Goal: Task Accomplishment & Management: Manage account settings

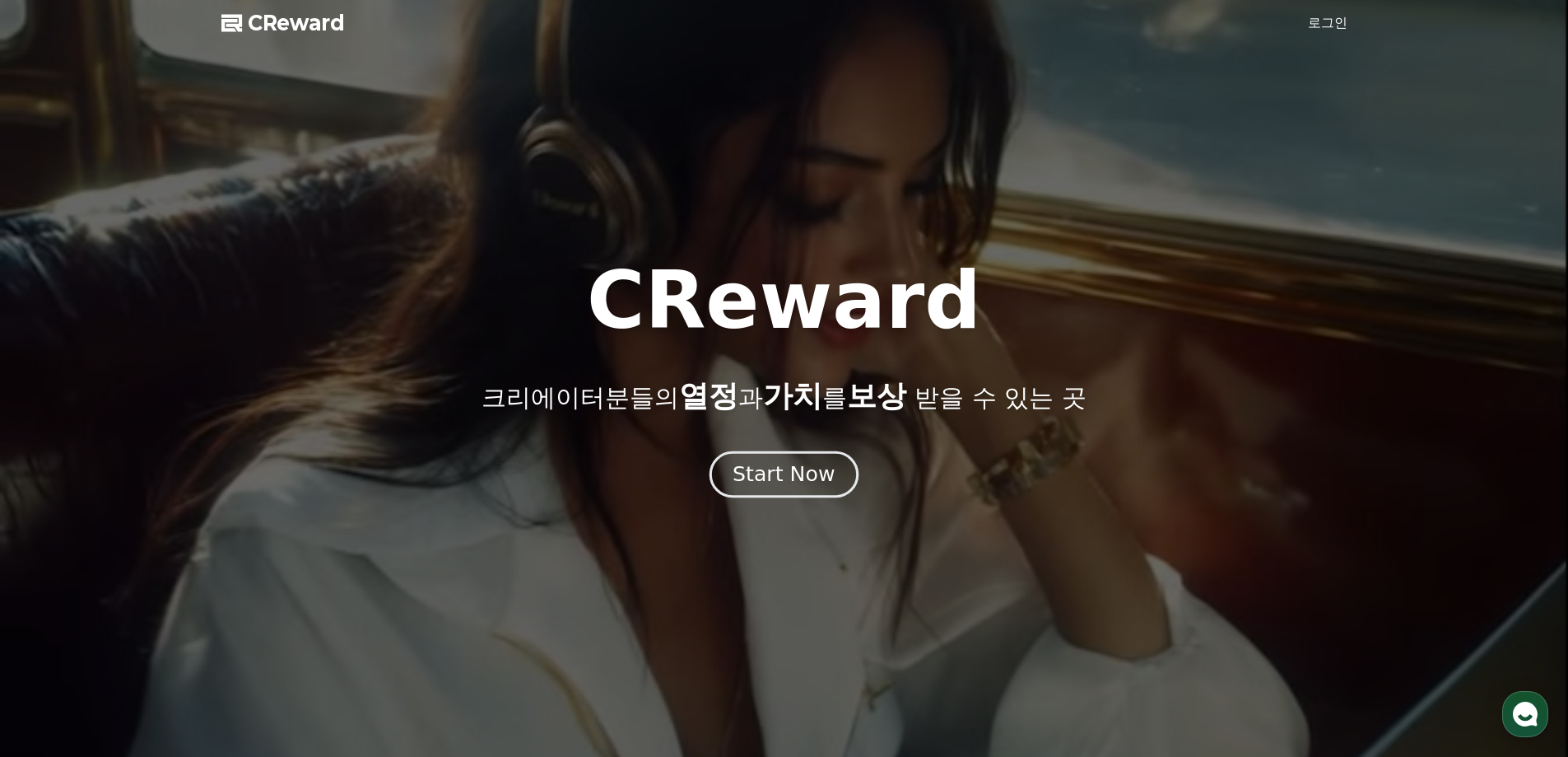
click at [808, 480] on div "Start Now" at bounding box center [783, 474] width 102 height 28
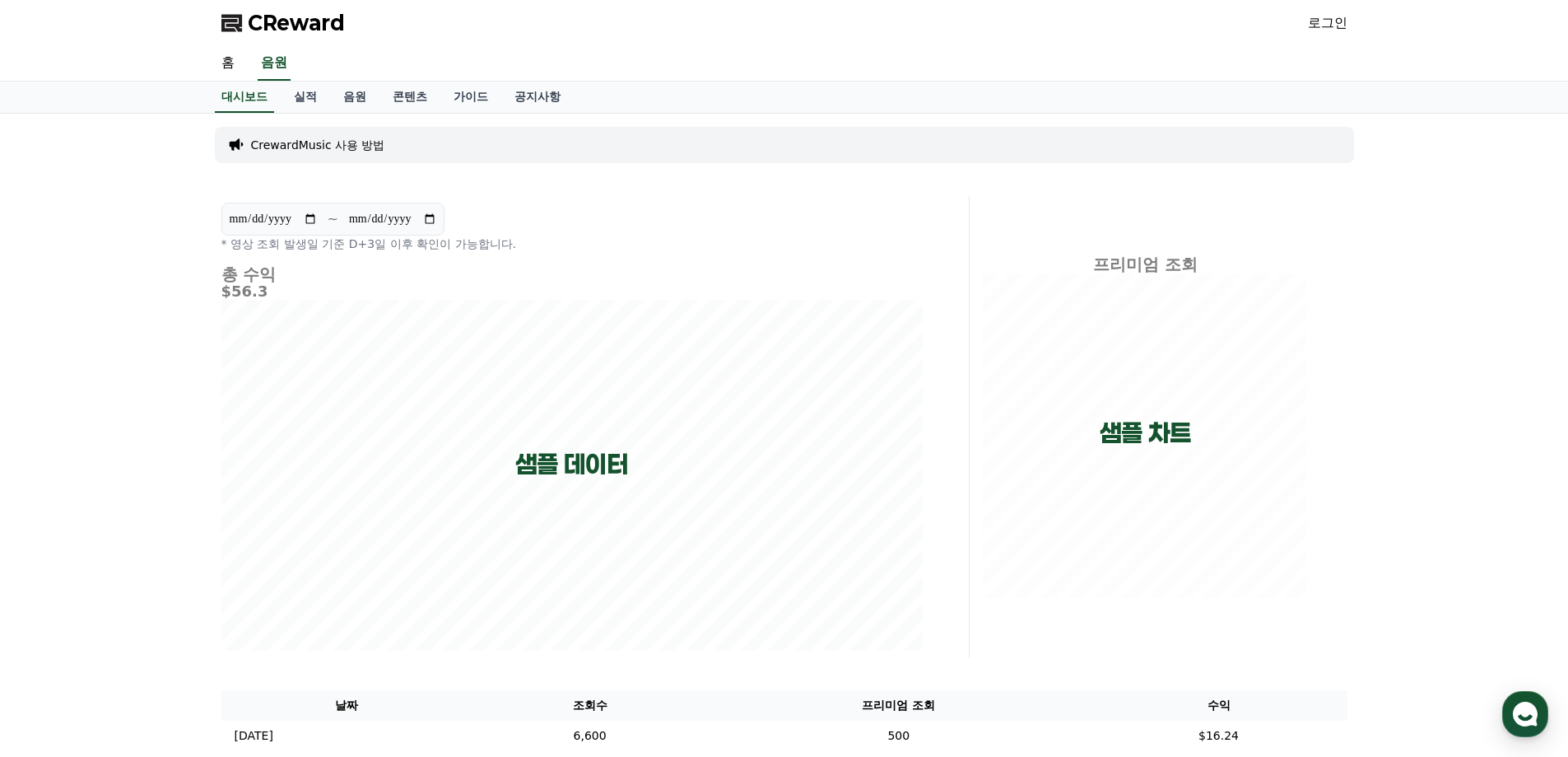
click at [1321, 18] on link "로그인" at bounding box center [1328, 22] width 39 height 20
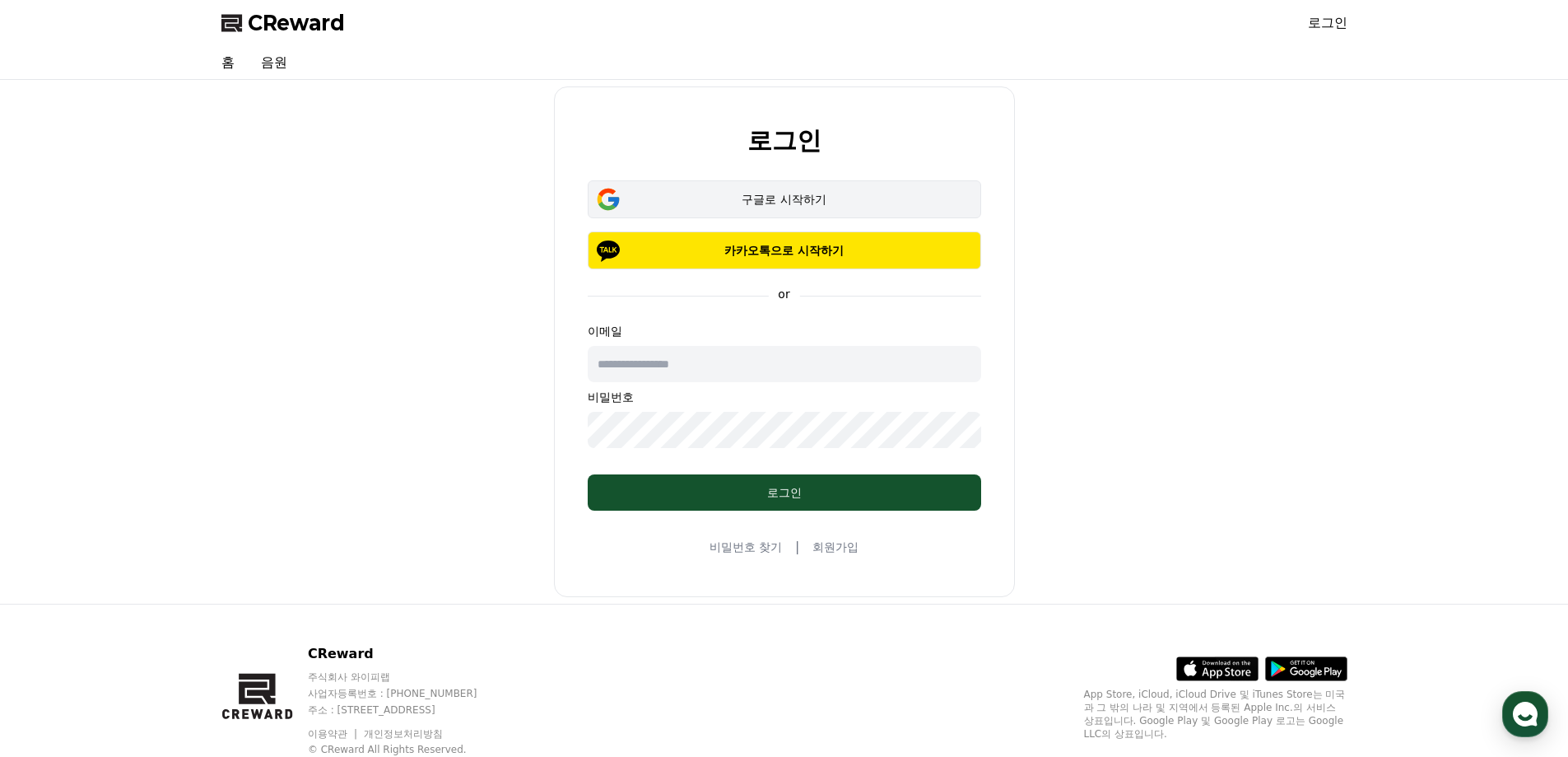
click at [852, 200] on div "구글로 시작하기" at bounding box center [785, 199] width 346 height 16
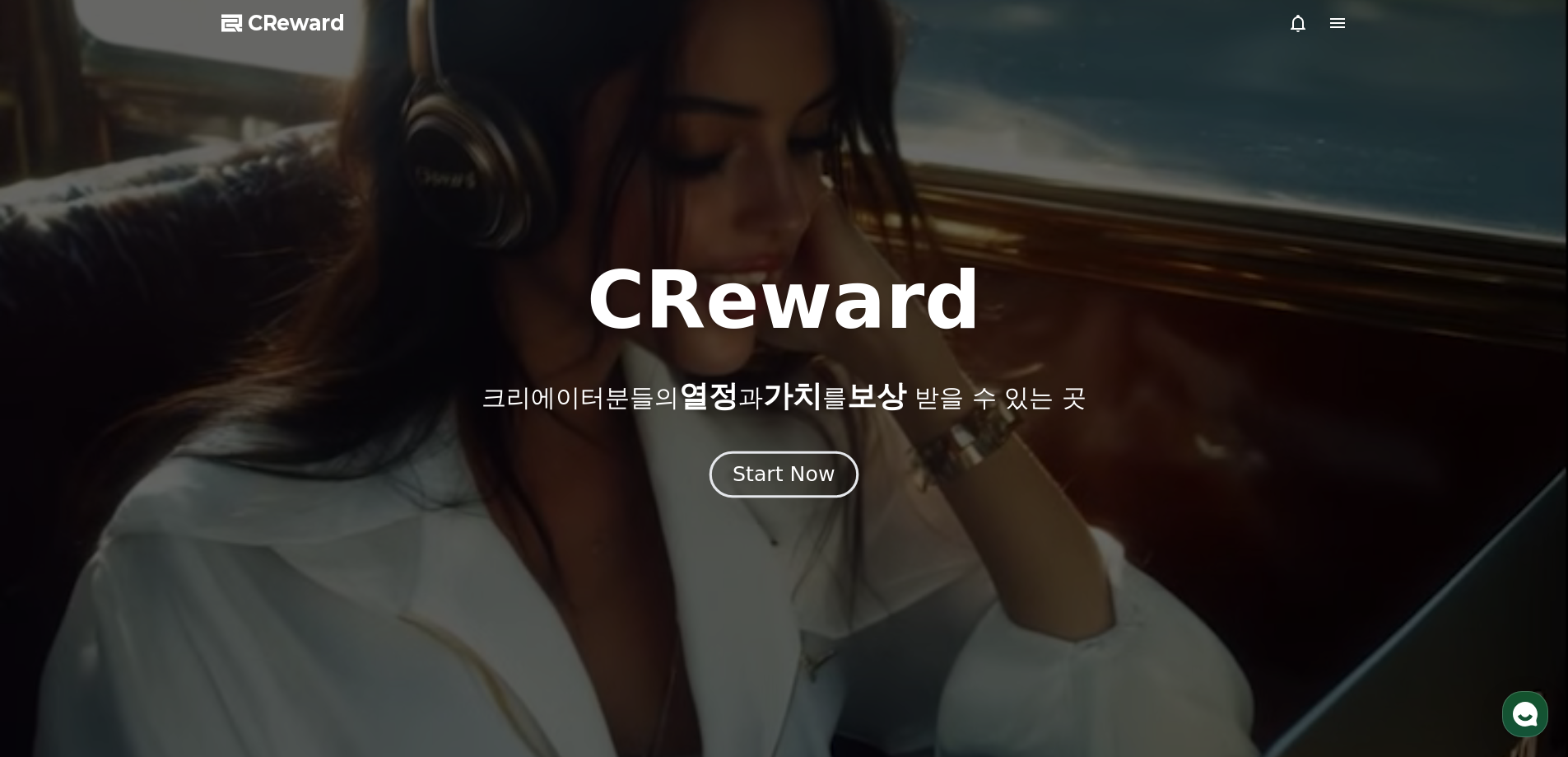
click at [759, 466] on div "Start Now" at bounding box center [783, 474] width 102 height 28
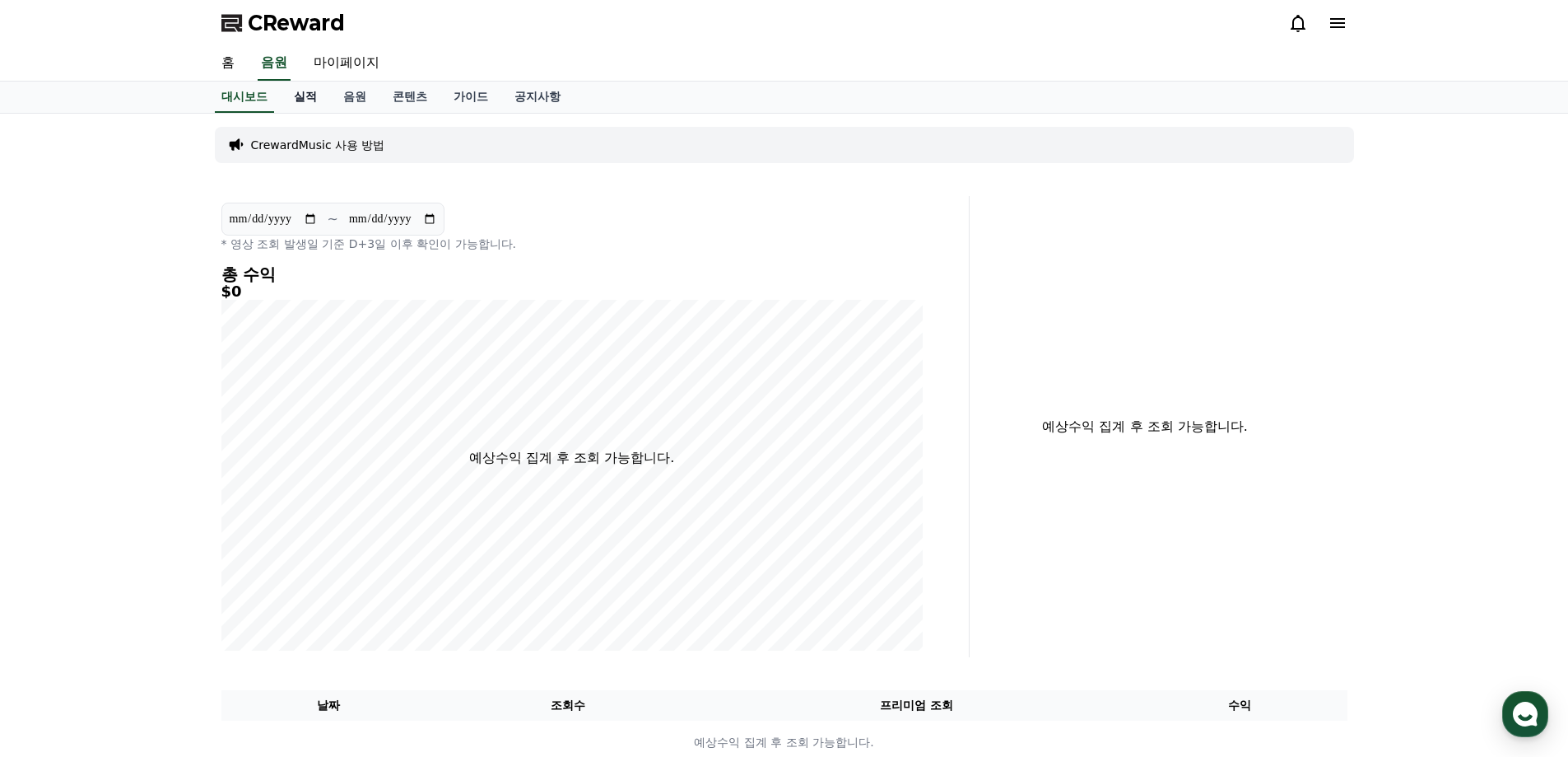
click at [300, 100] on link "실적" at bounding box center [306, 97] width 50 height 32
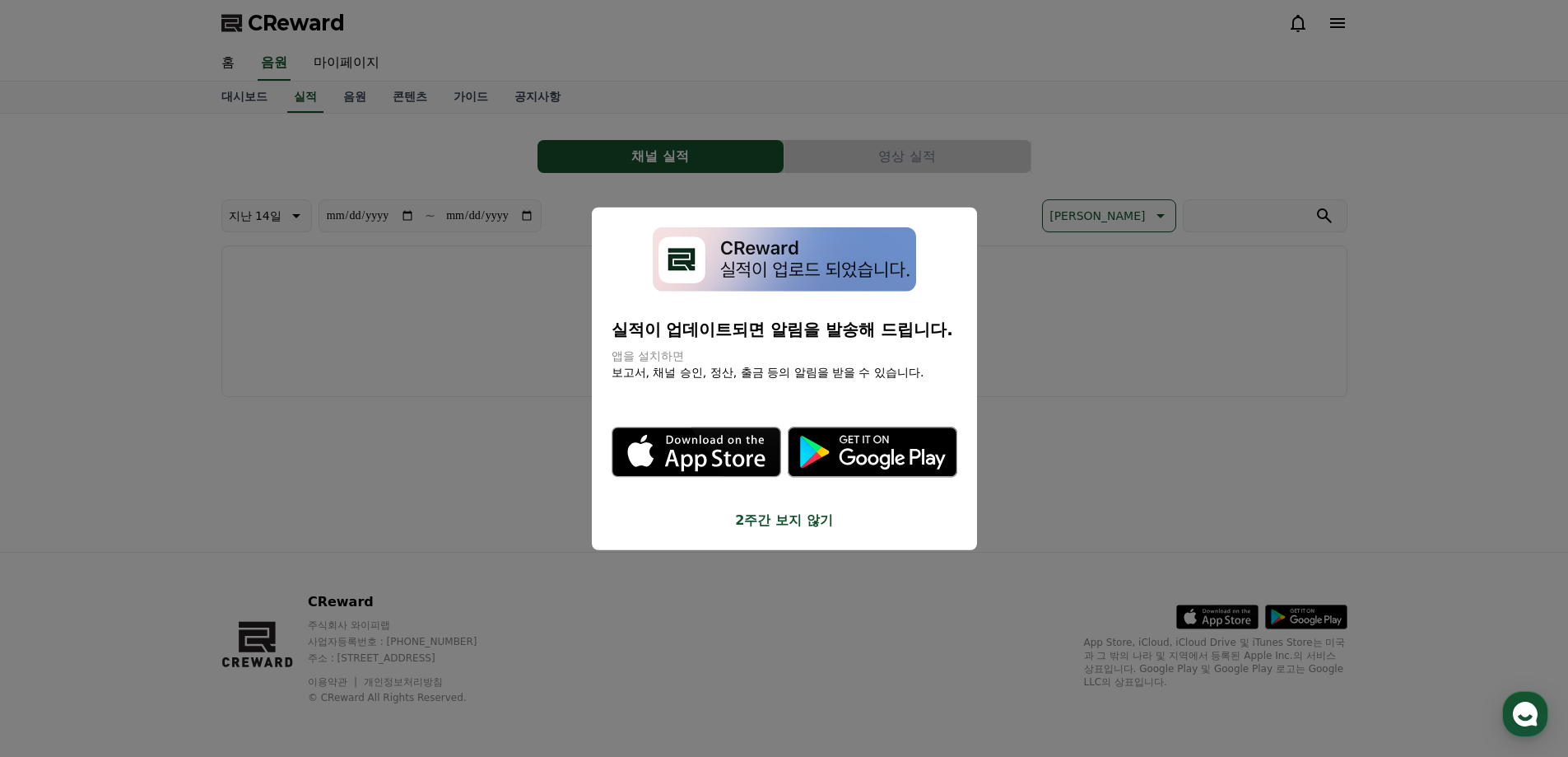
click at [774, 527] on button "2주간 보지 않기" at bounding box center [785, 520] width 346 height 20
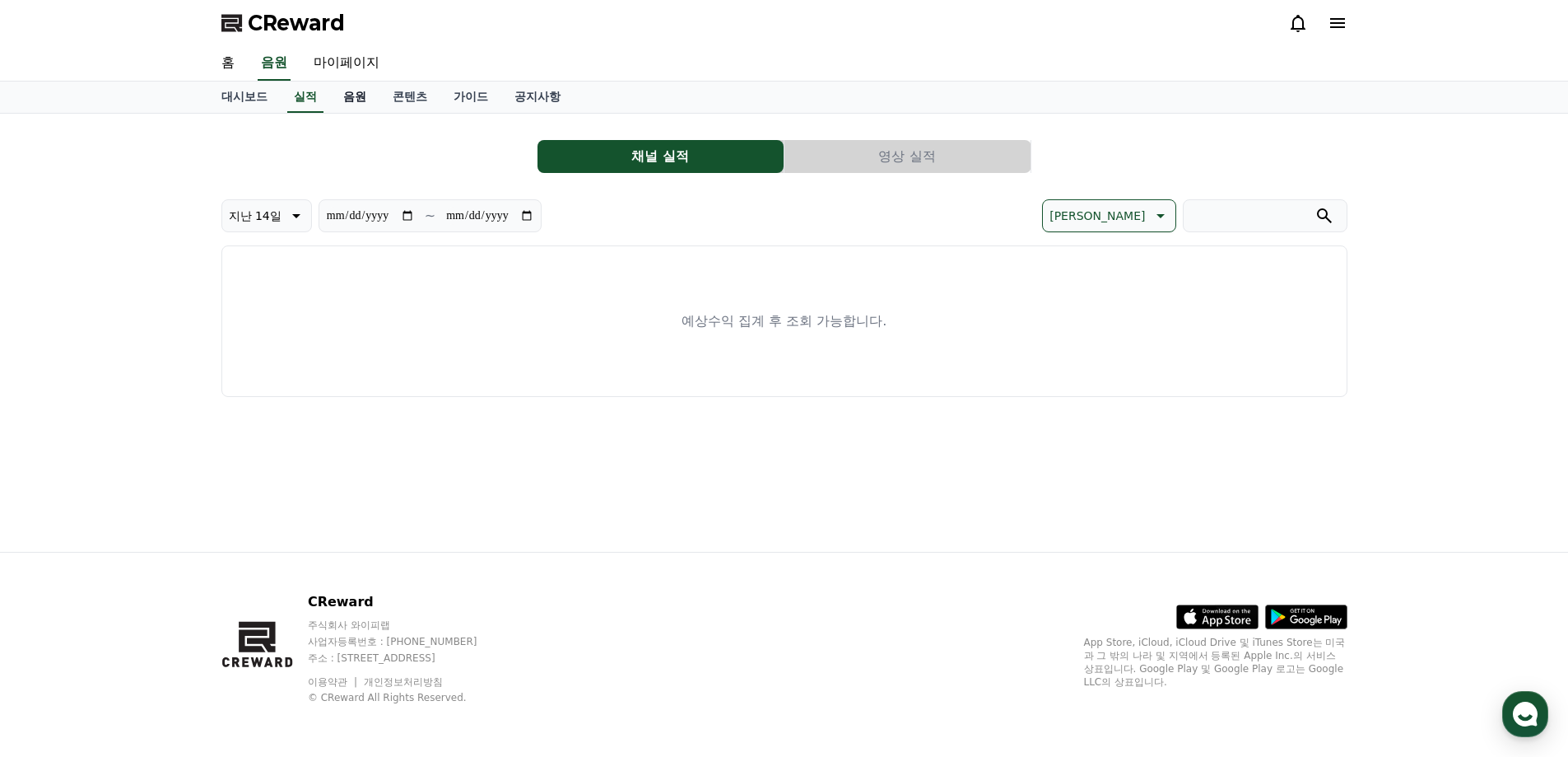
click at [348, 105] on link "음원" at bounding box center [355, 97] width 50 height 32
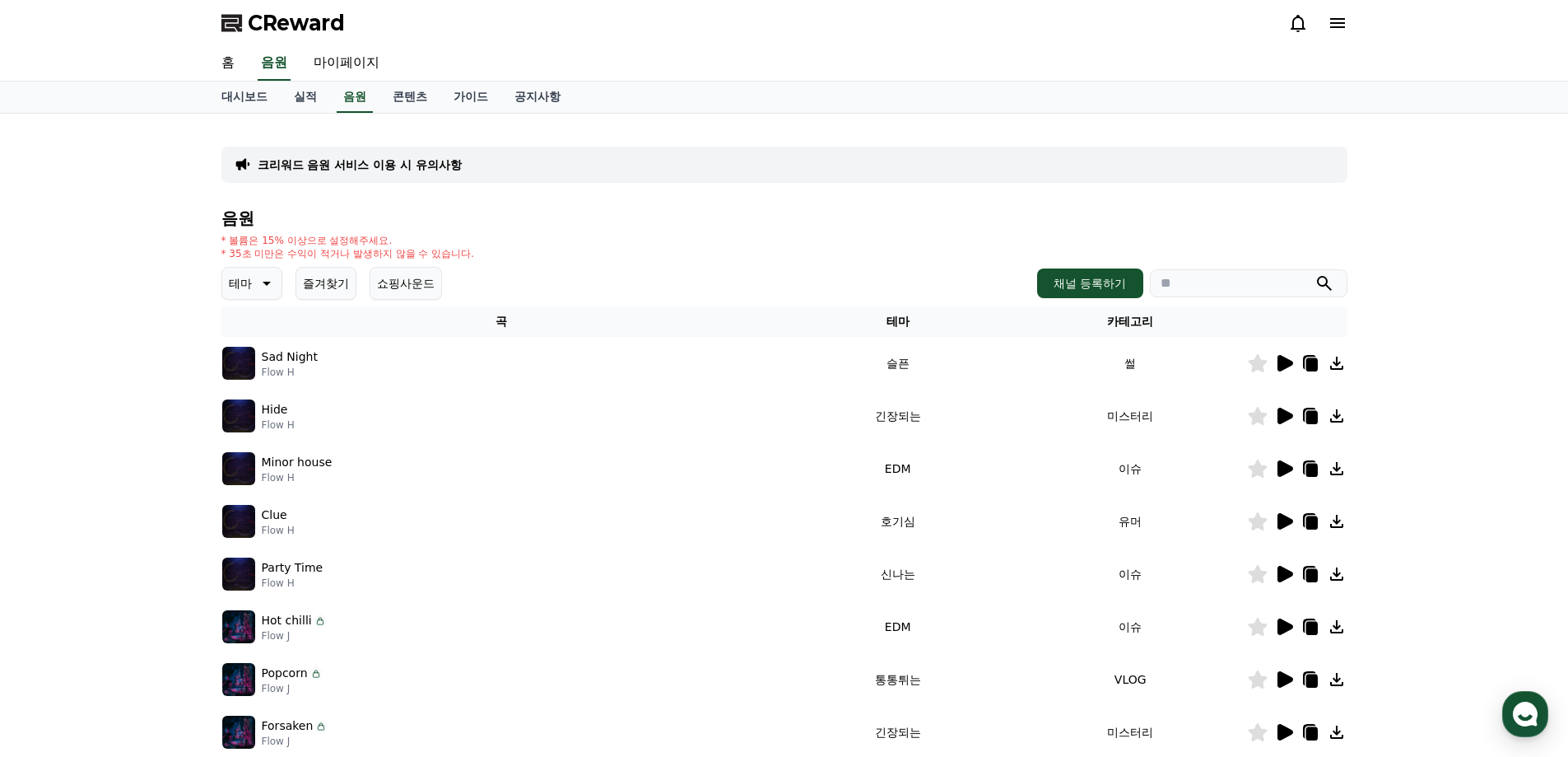
click at [1278, 359] on icon at bounding box center [1285, 363] width 15 height 16
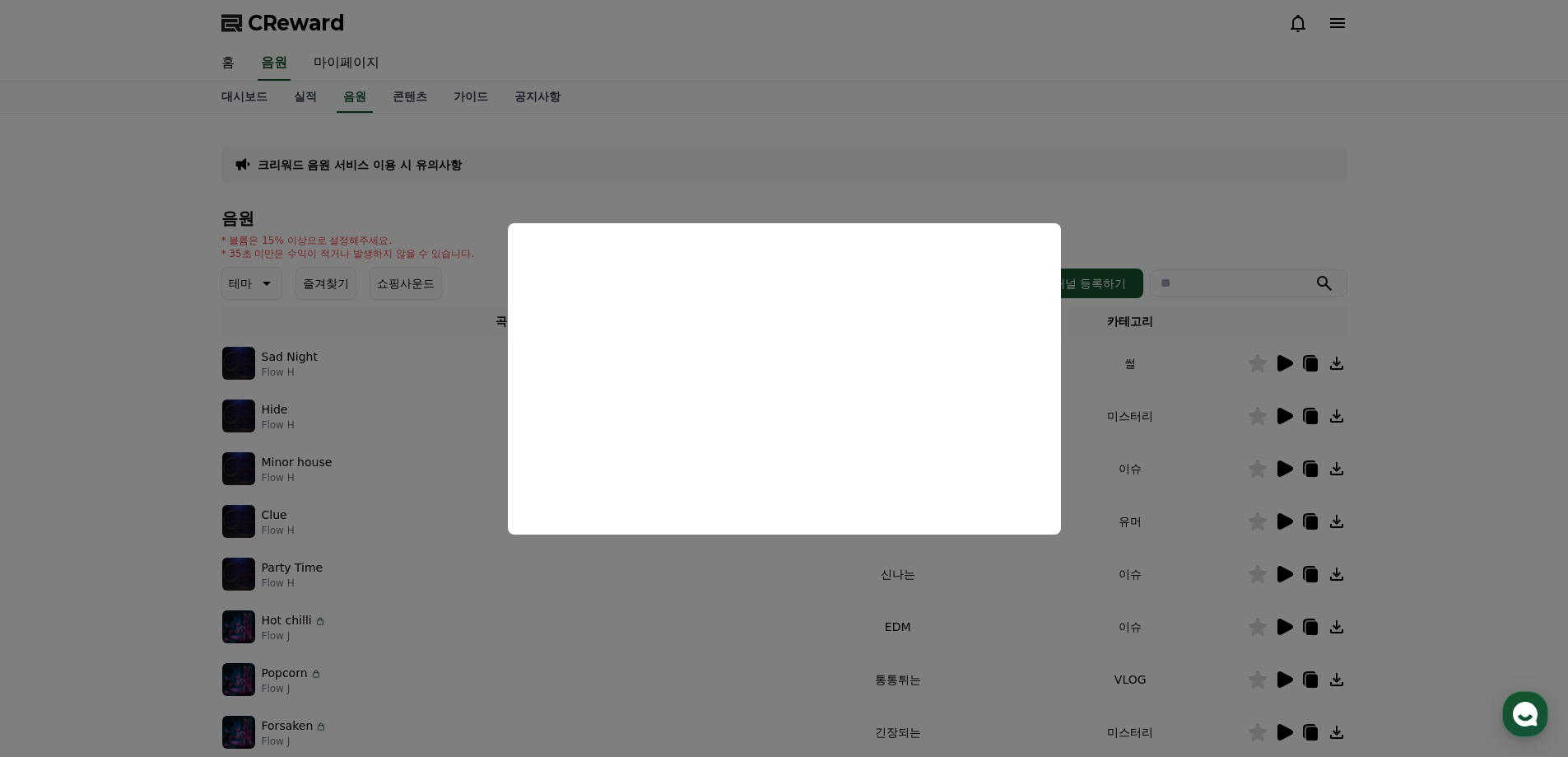
click at [1193, 328] on button "close modal" at bounding box center [784, 378] width 1568 height 757
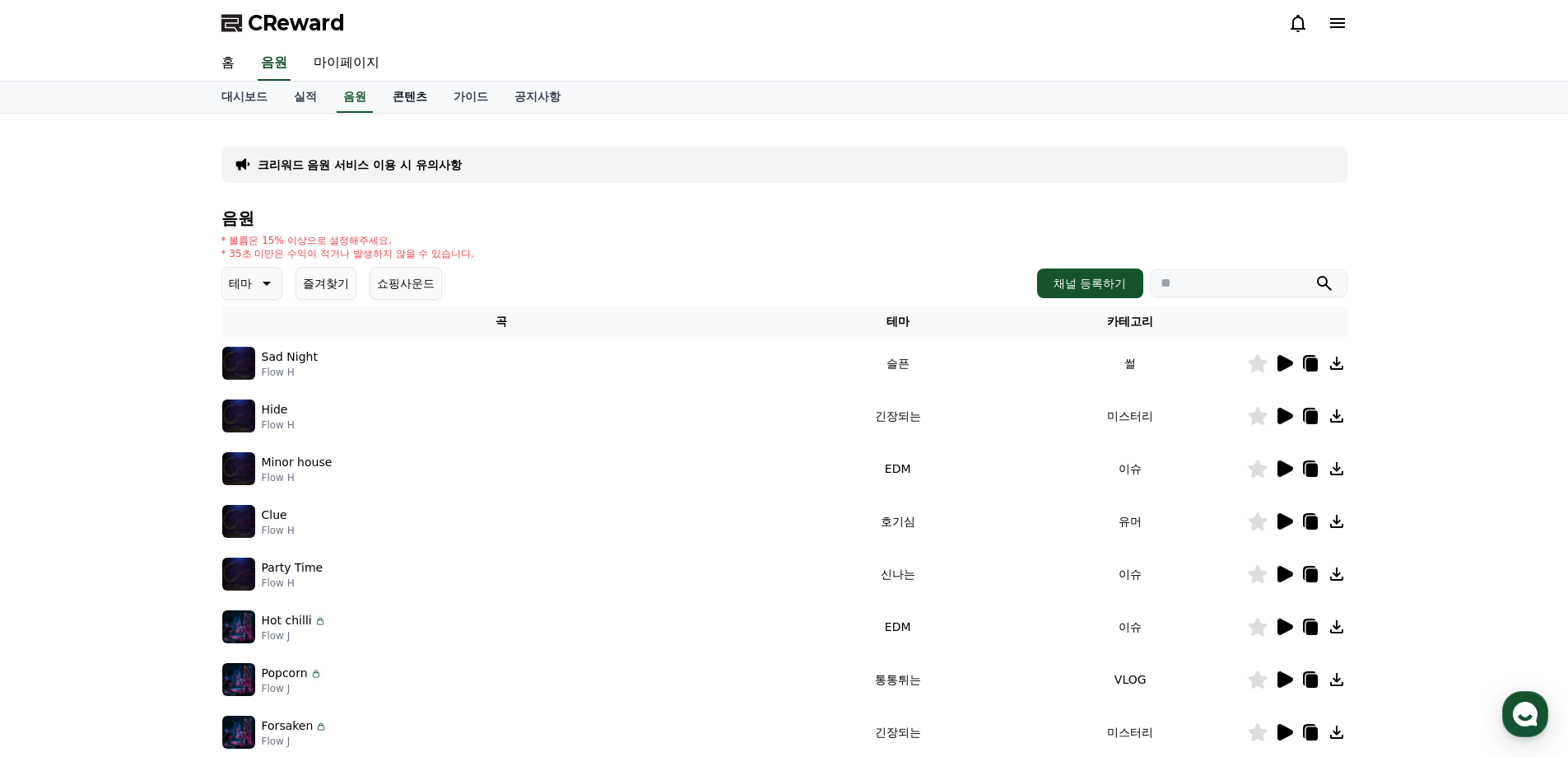
click at [410, 97] on link "콘텐츠" at bounding box center [410, 97] width 61 height 32
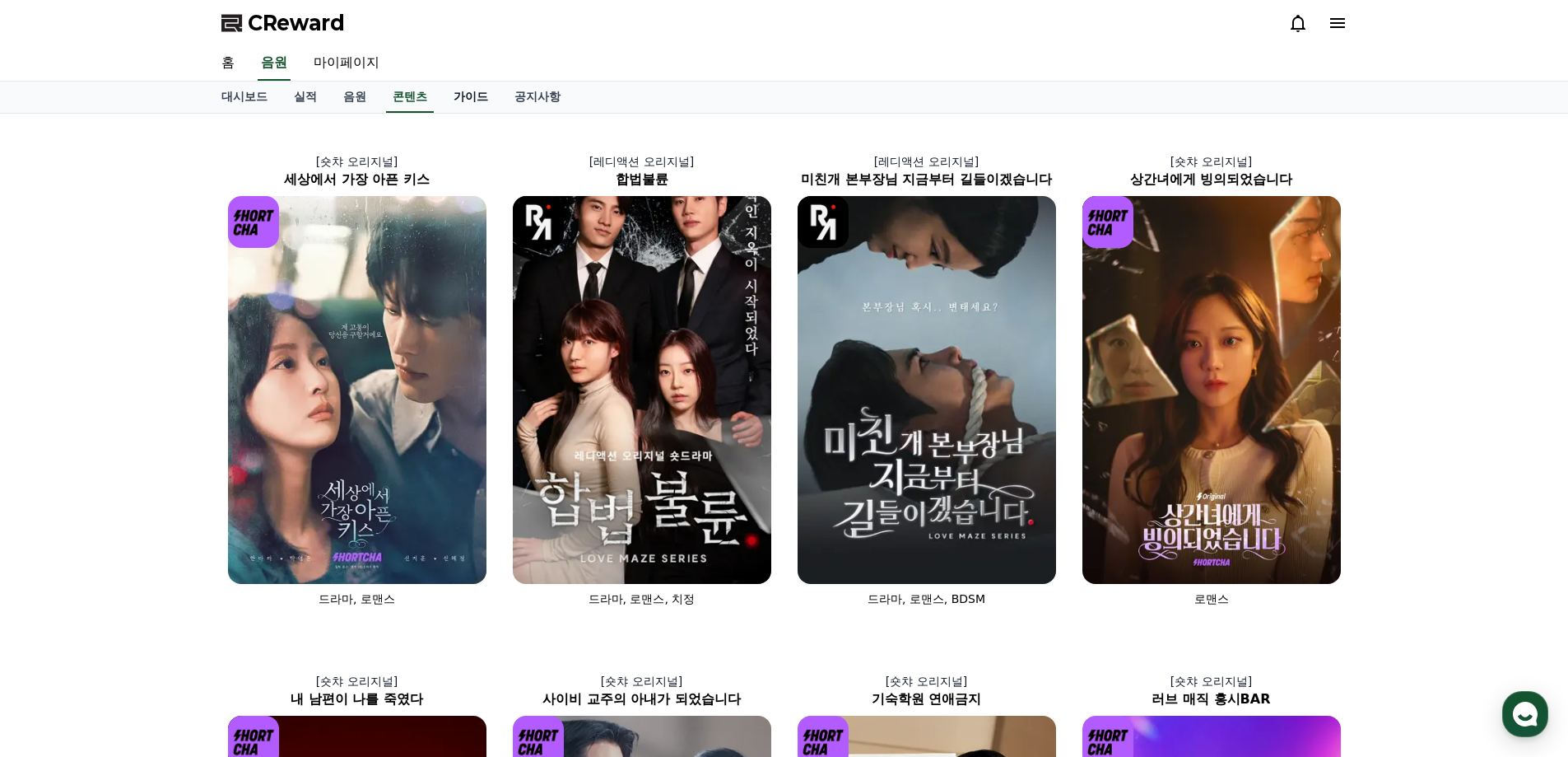
click at [472, 98] on link "가이드" at bounding box center [470, 97] width 61 height 32
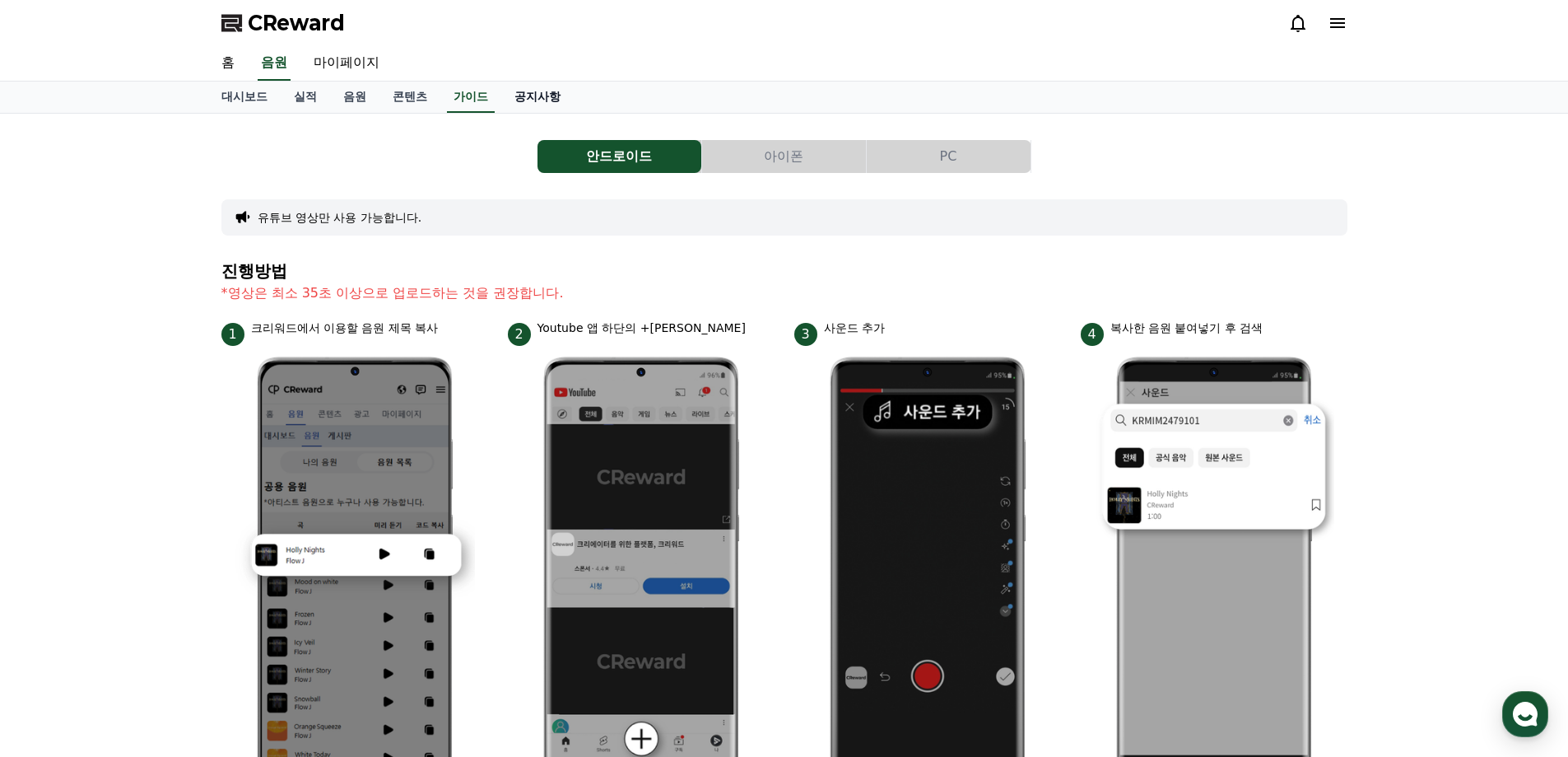
click at [530, 96] on link "공지사항" at bounding box center [537, 97] width 73 height 32
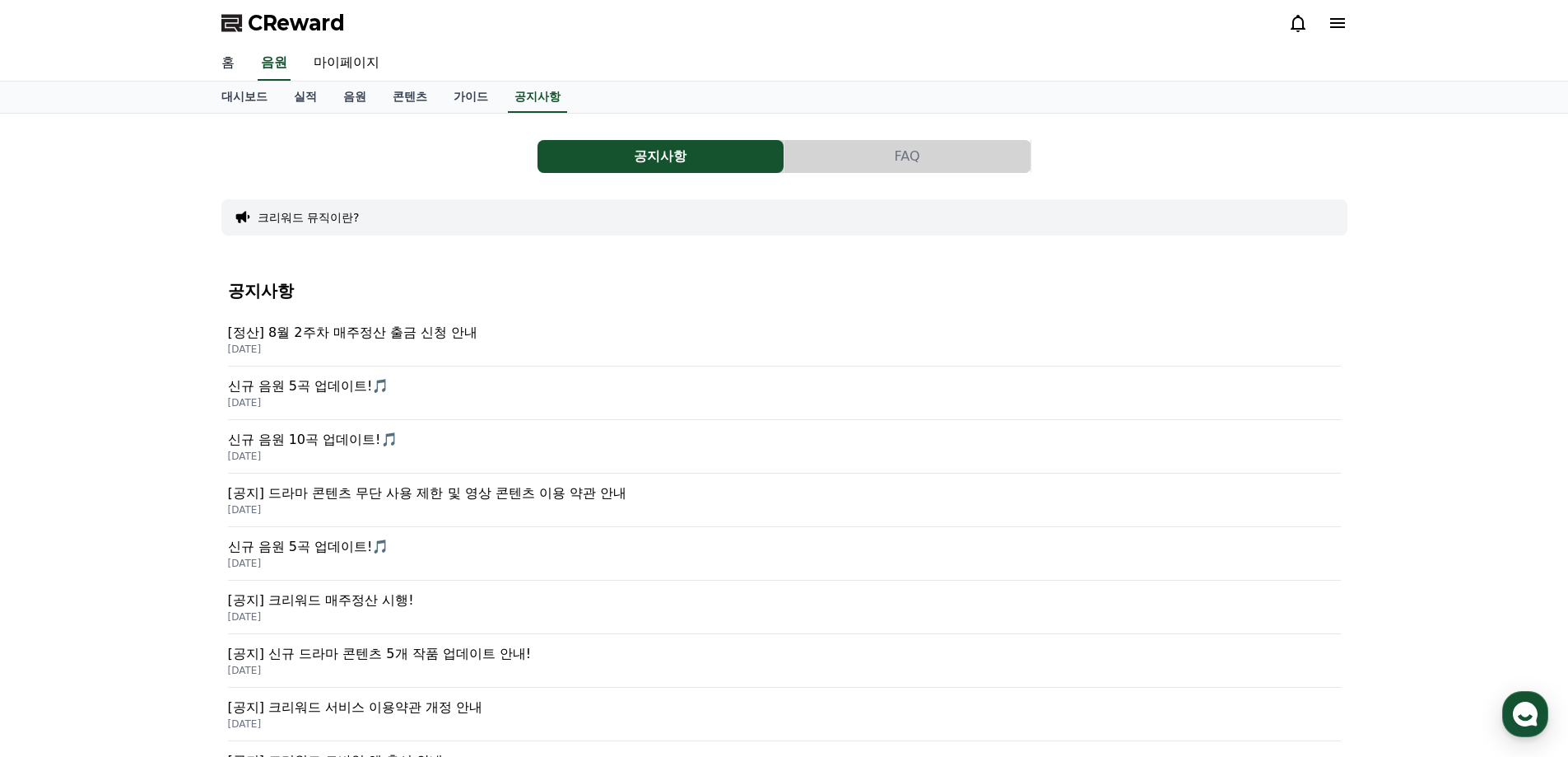
click at [242, 66] on link "홈" at bounding box center [228, 63] width 39 height 34
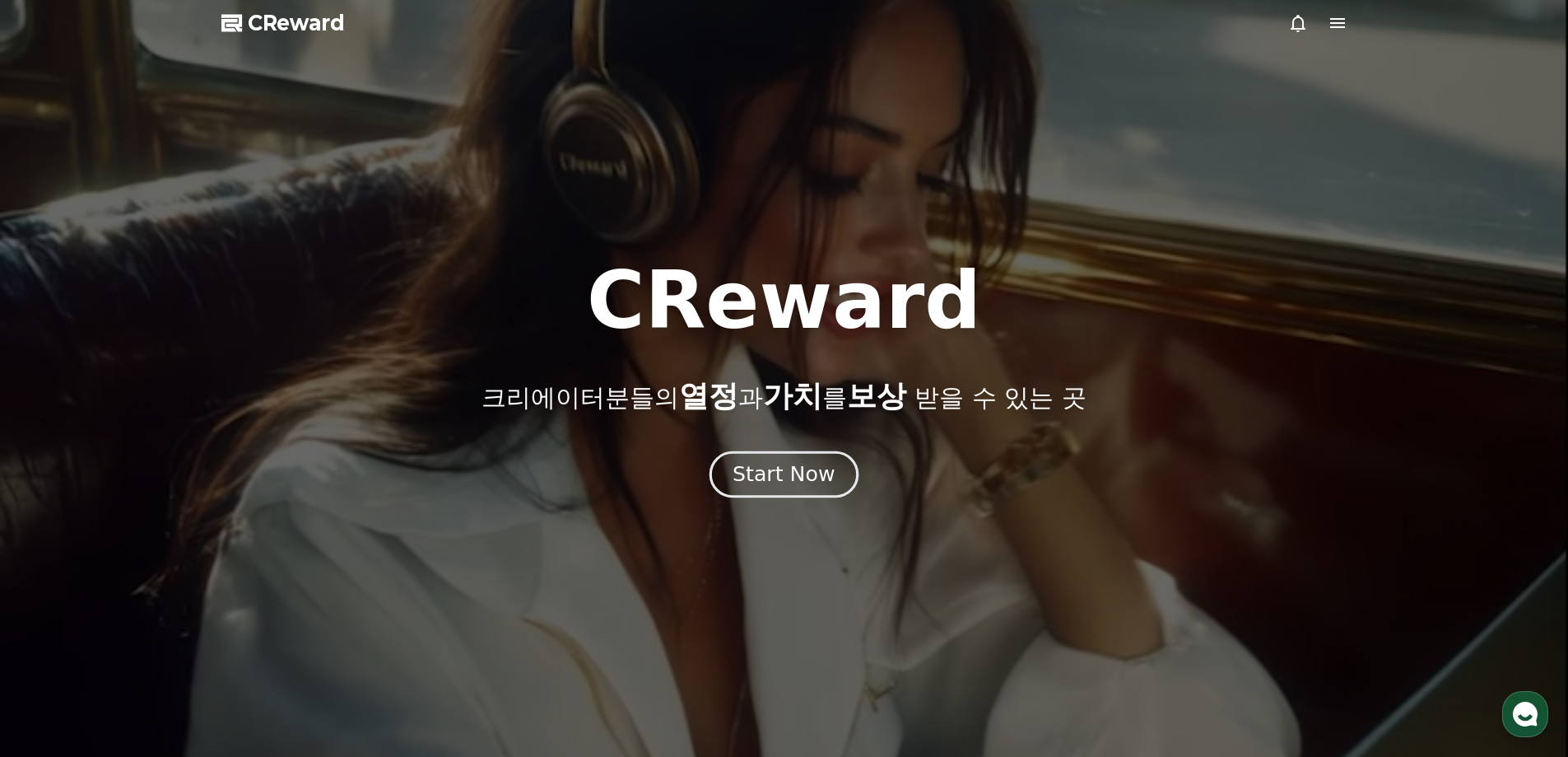
click at [774, 473] on div "Start Now" at bounding box center [783, 474] width 102 height 28
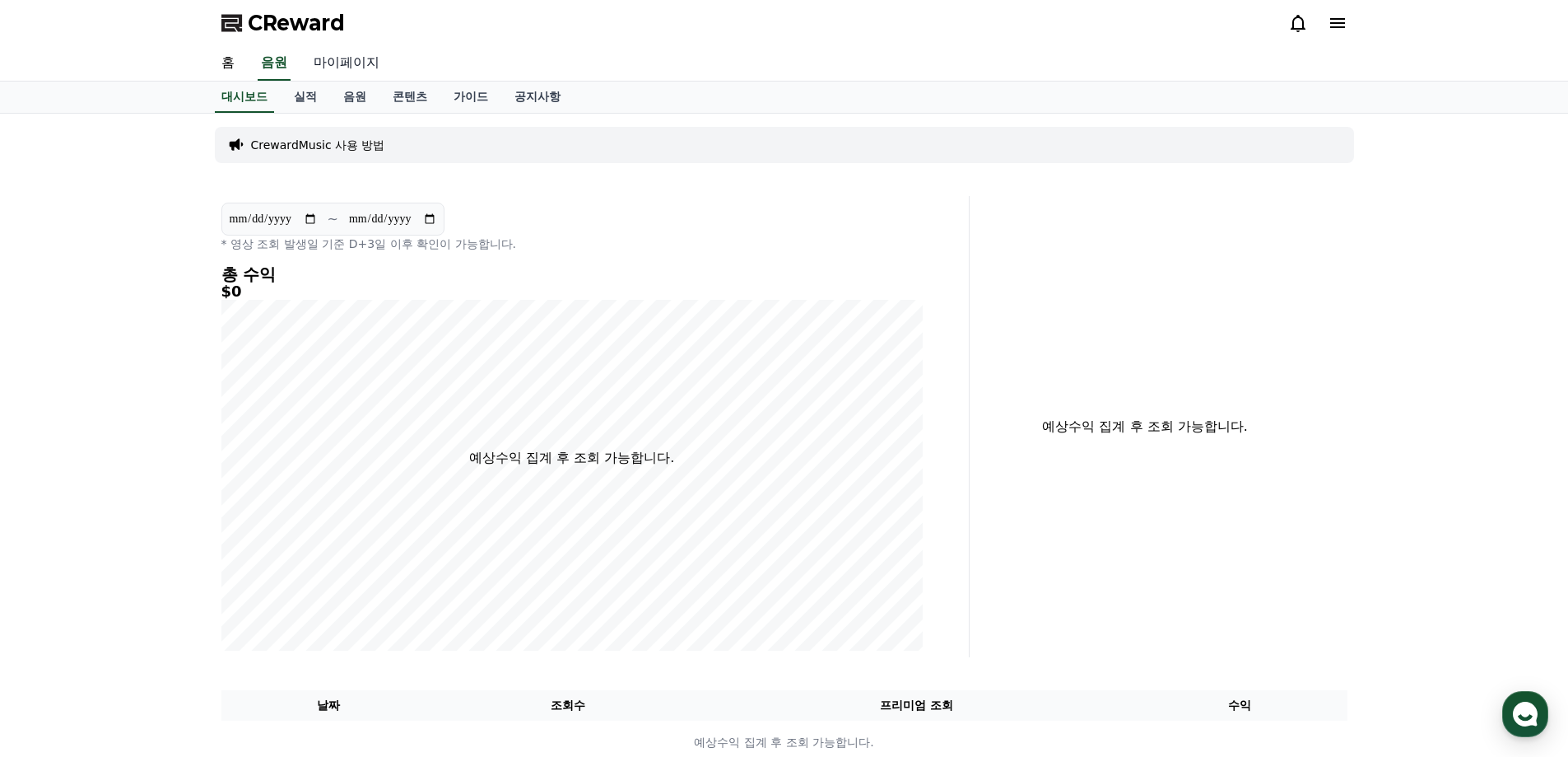
click at [348, 60] on link "마이페이지" at bounding box center [347, 63] width 93 height 34
select select "**********"
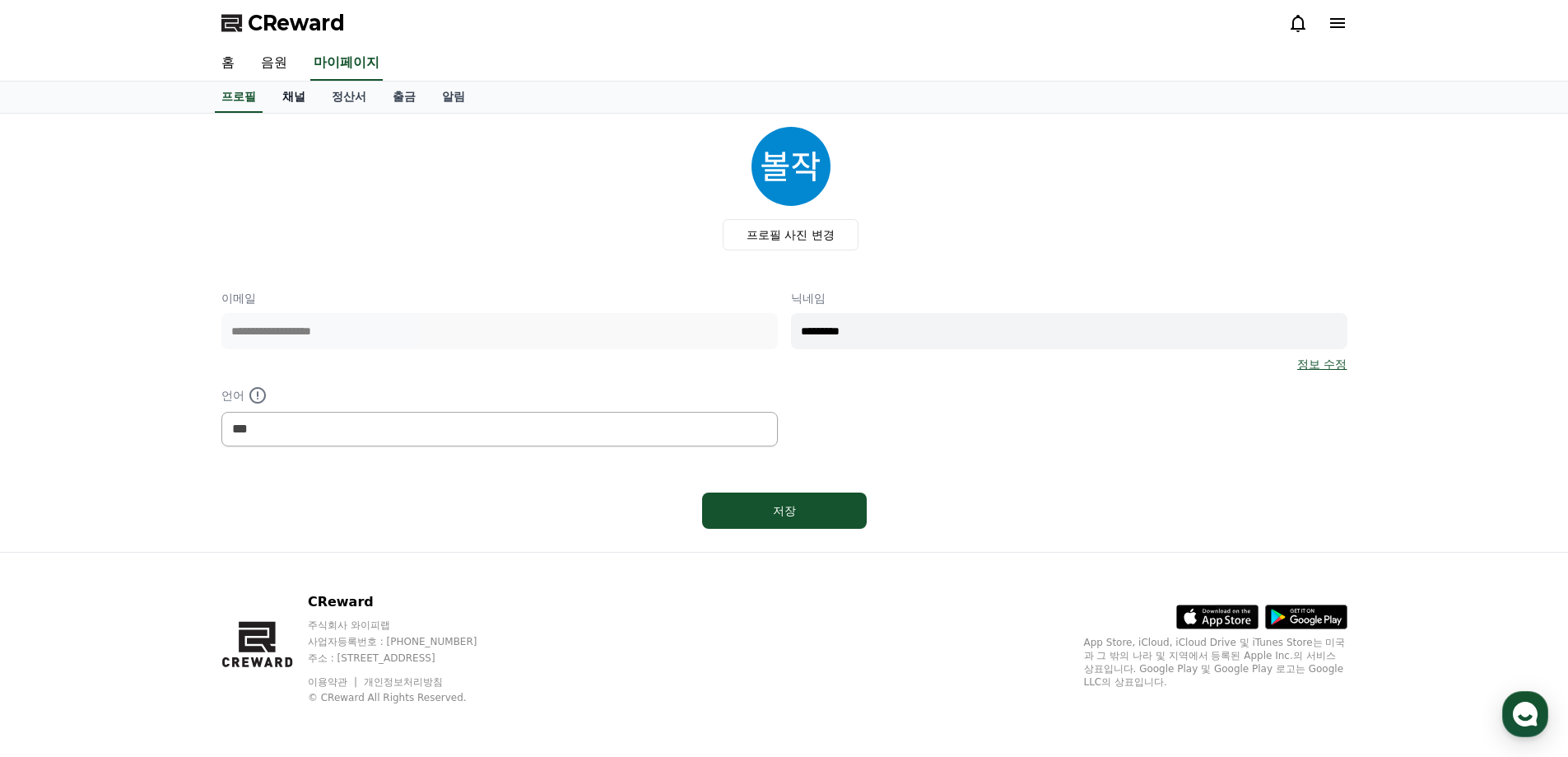
click at [286, 97] on link "채널" at bounding box center [294, 97] width 50 height 32
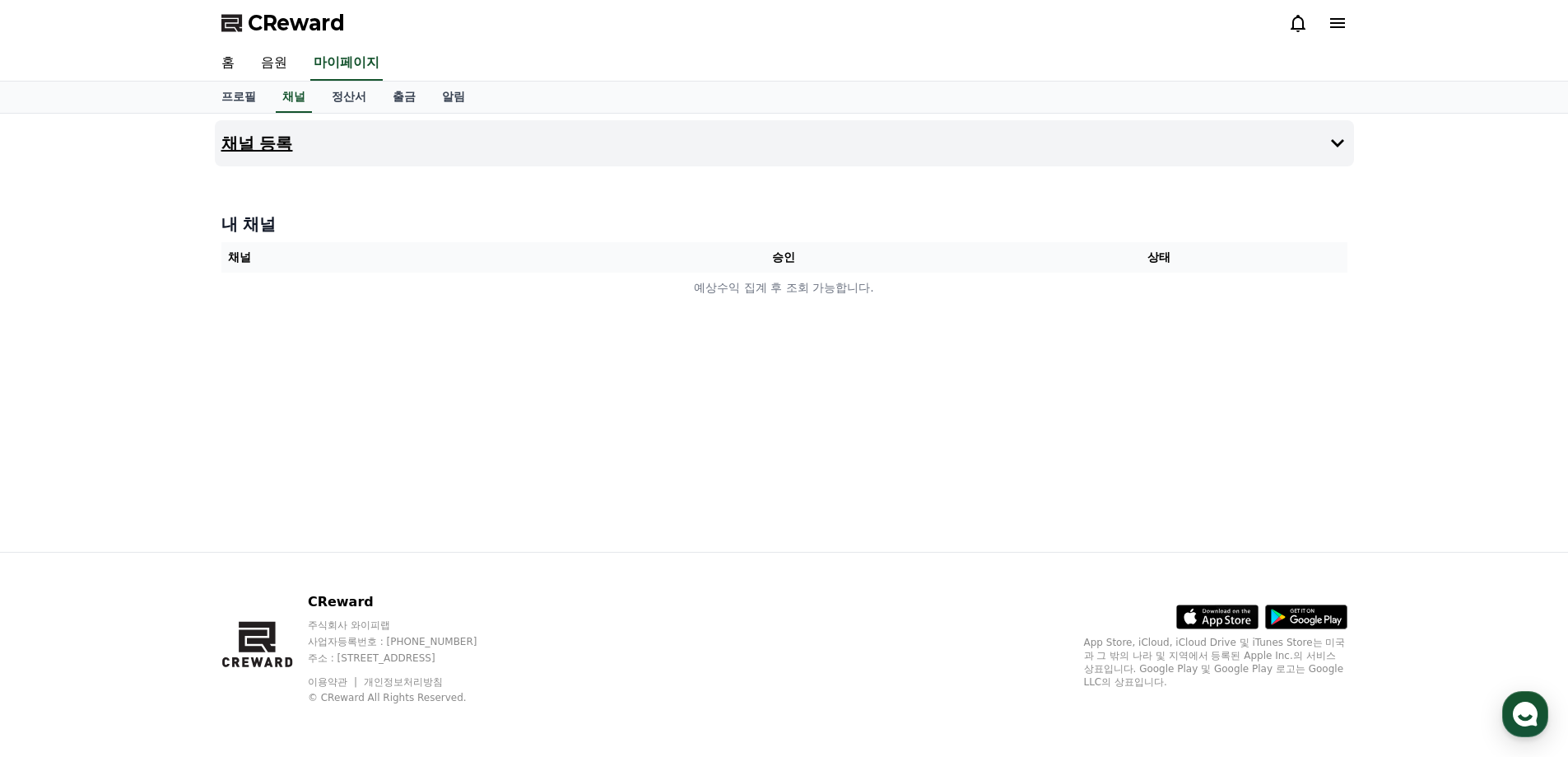
click at [1167, 152] on button "채널 등록" at bounding box center [785, 143] width 1140 height 46
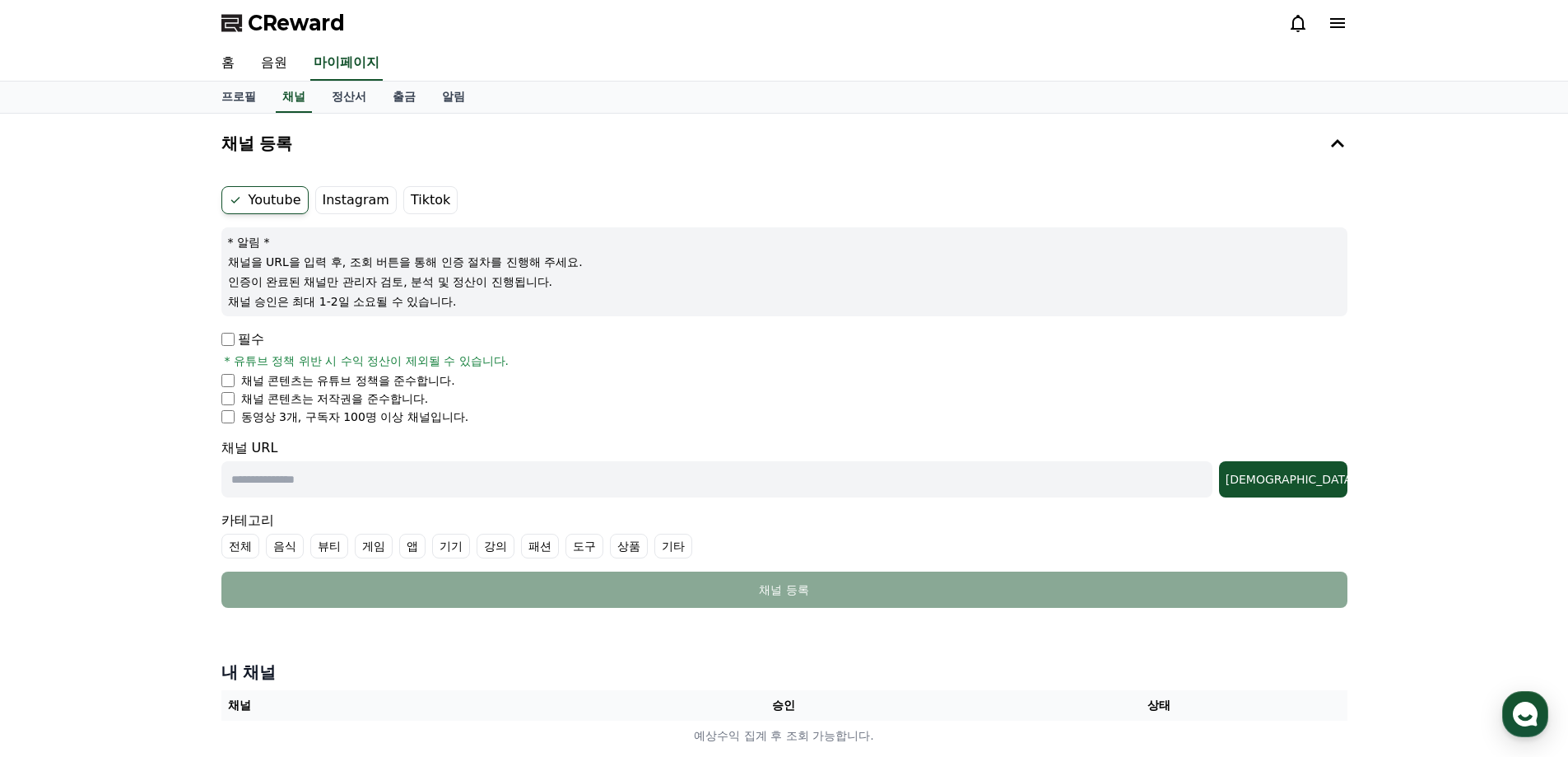
click at [263, 208] on label "Youtube" at bounding box center [265, 200] width 87 height 28
click at [222, 388] on li "채널 콘텐츠는 유튜브 정책을 준수합니다." at bounding box center [784, 380] width 1126 height 16
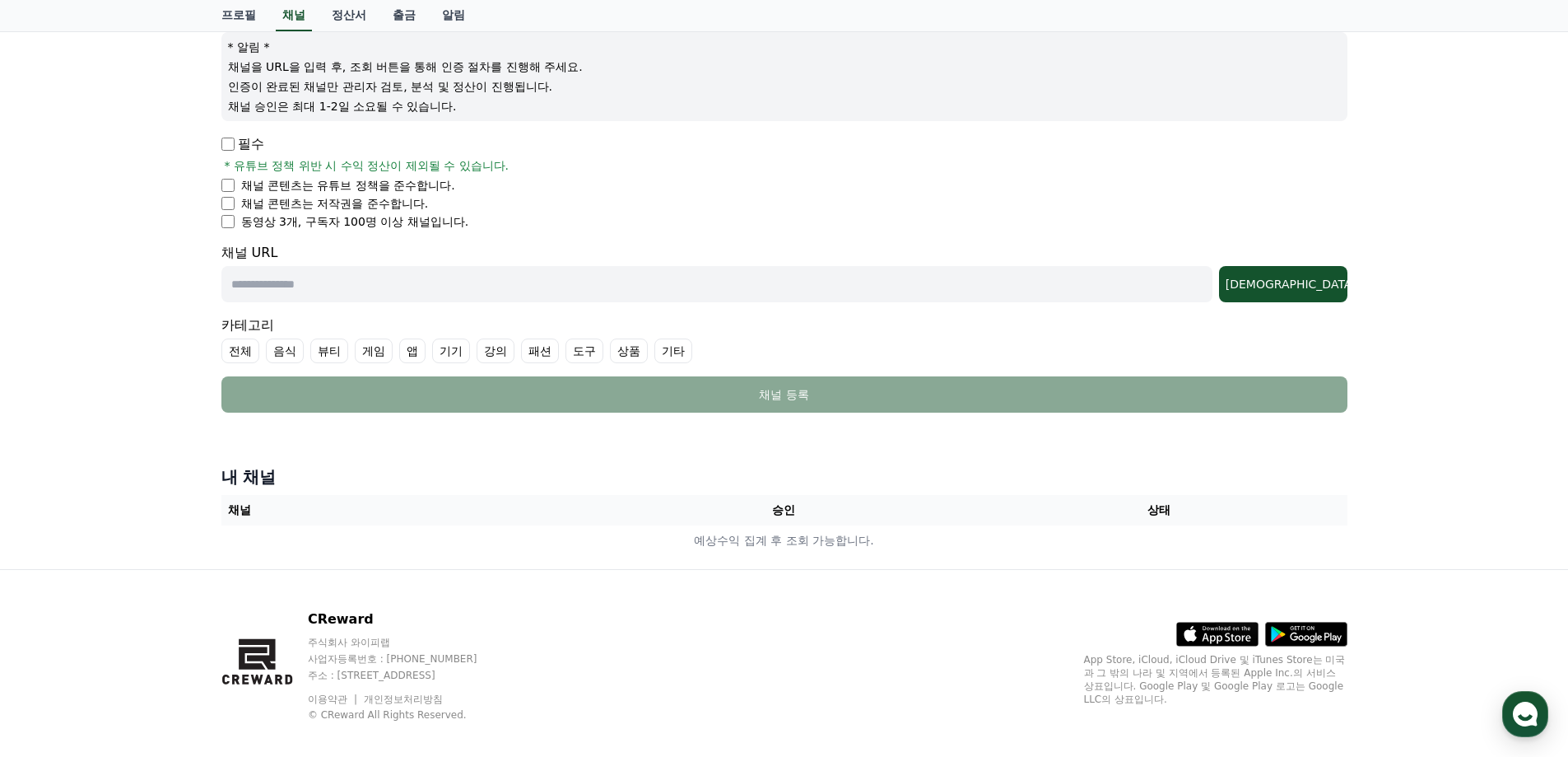
scroll to position [213, 0]
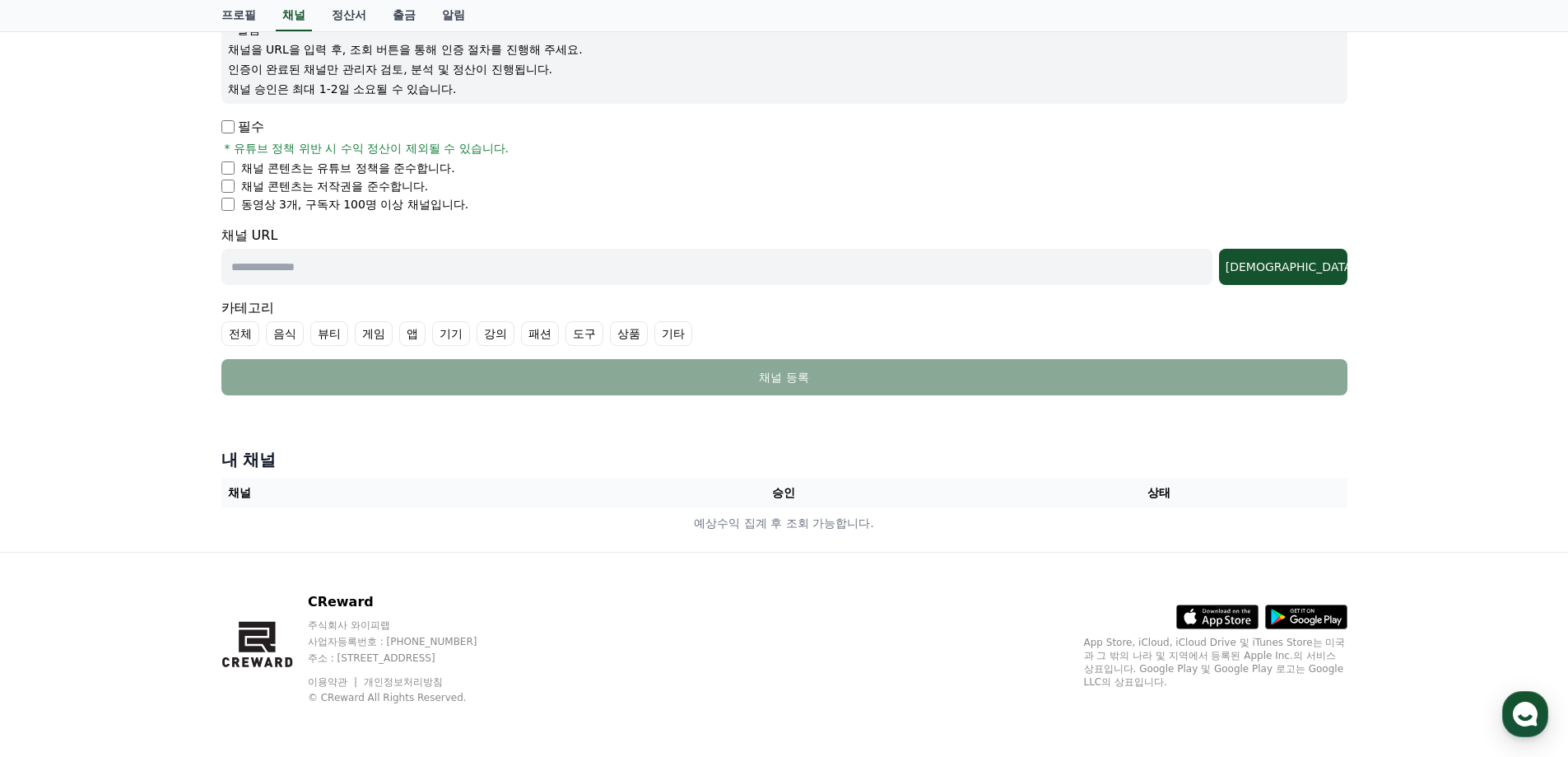
paste input "**********"
type input "**********"
click at [1314, 267] on div "[DEMOGRAPHIC_DATA]" at bounding box center [1284, 267] width 116 height 16
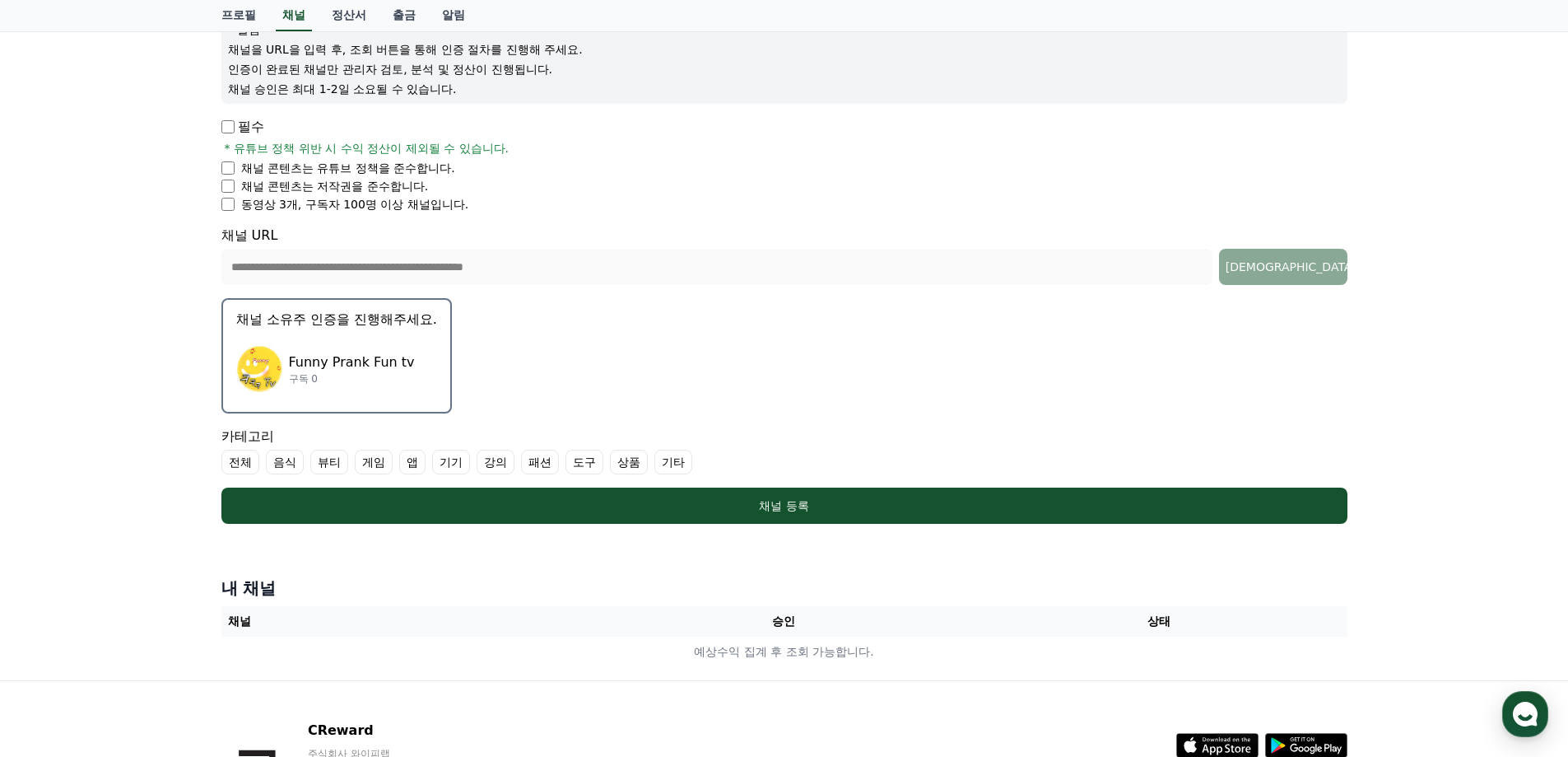
click at [396, 347] on div "Funny Prank Fun tv 구독 0" at bounding box center [337, 369] width 200 height 66
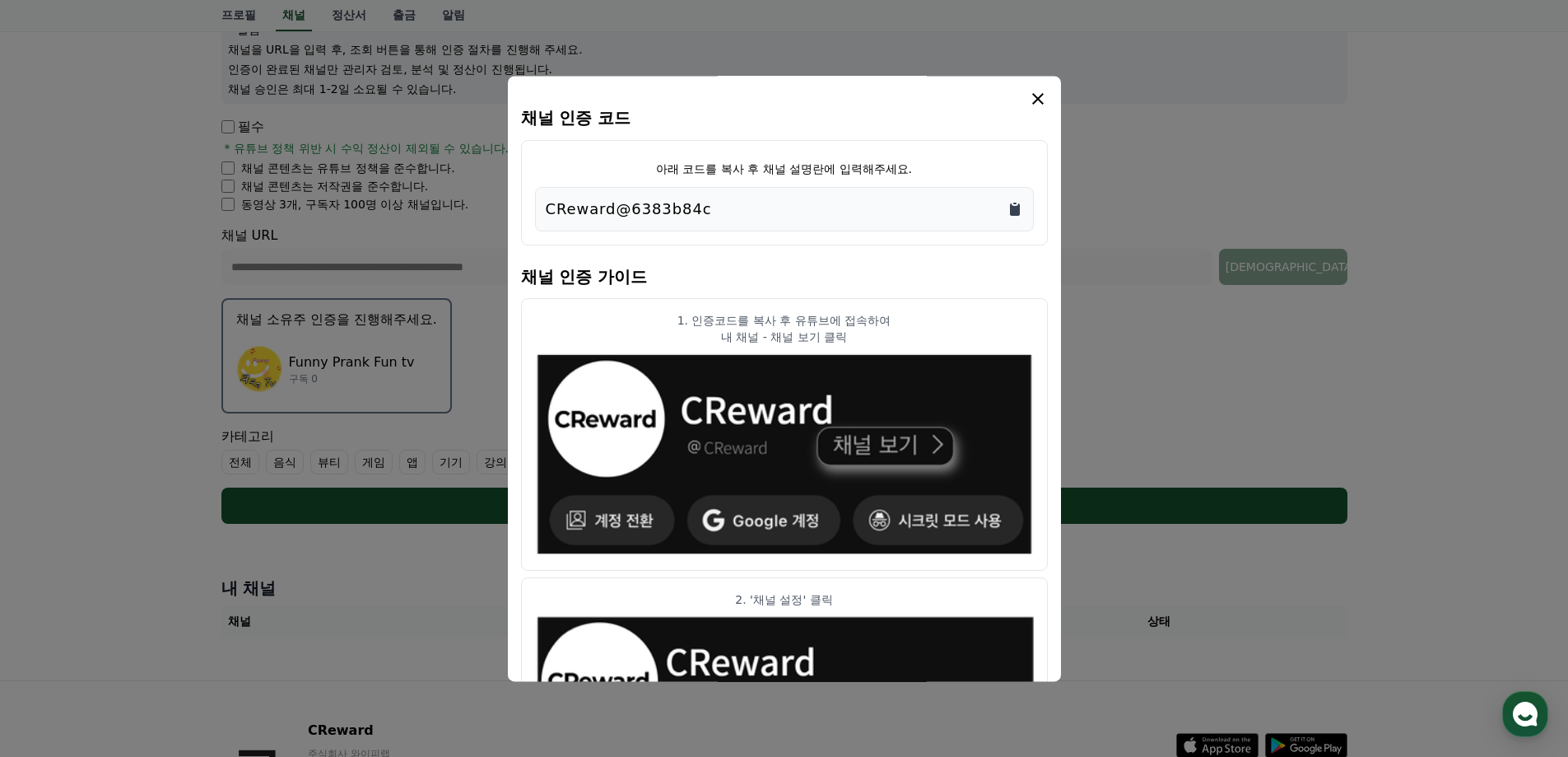
click at [1014, 211] on icon "Copy to clipboard" at bounding box center [1015, 209] width 10 height 12
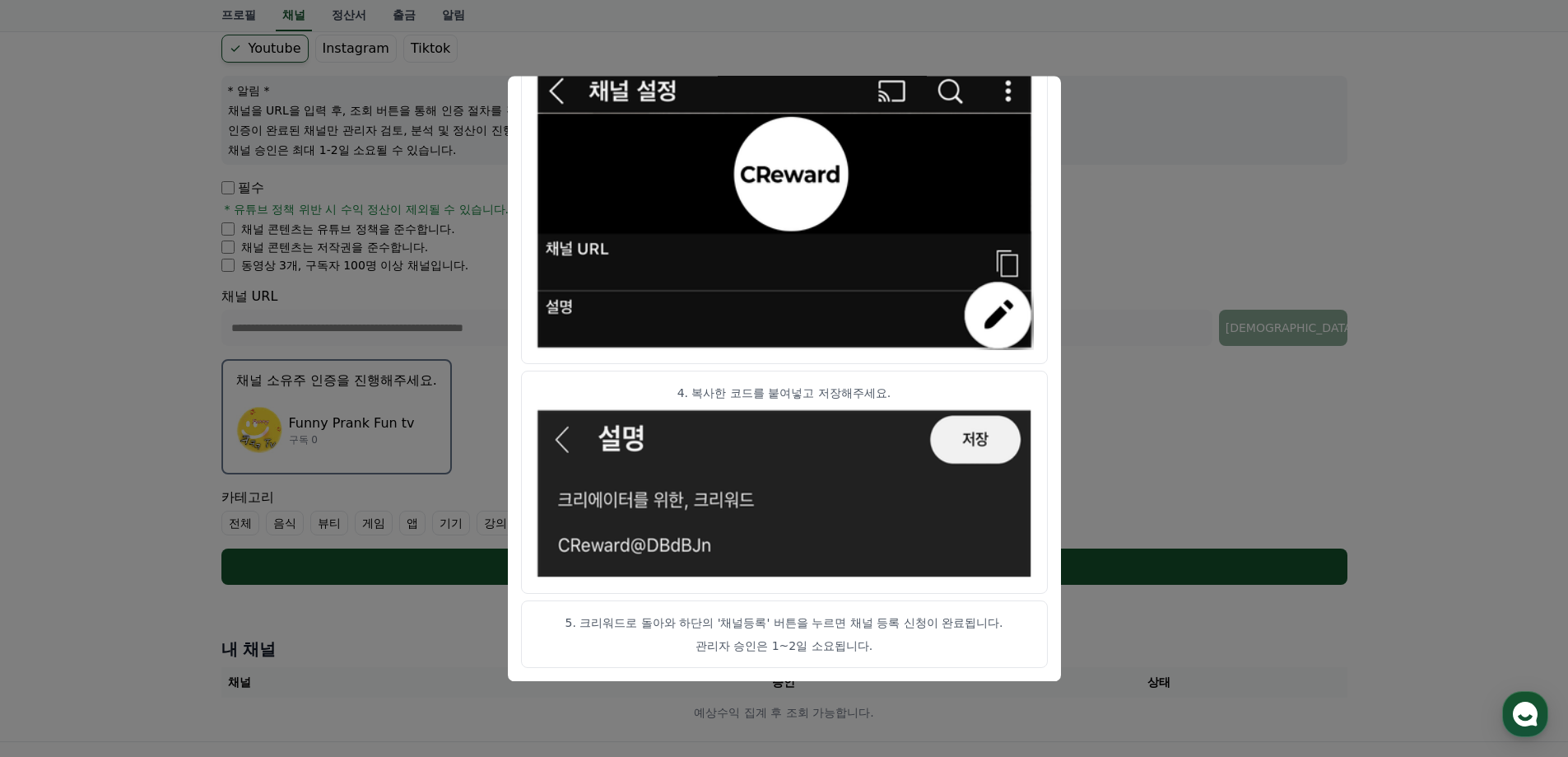
scroll to position [130, 0]
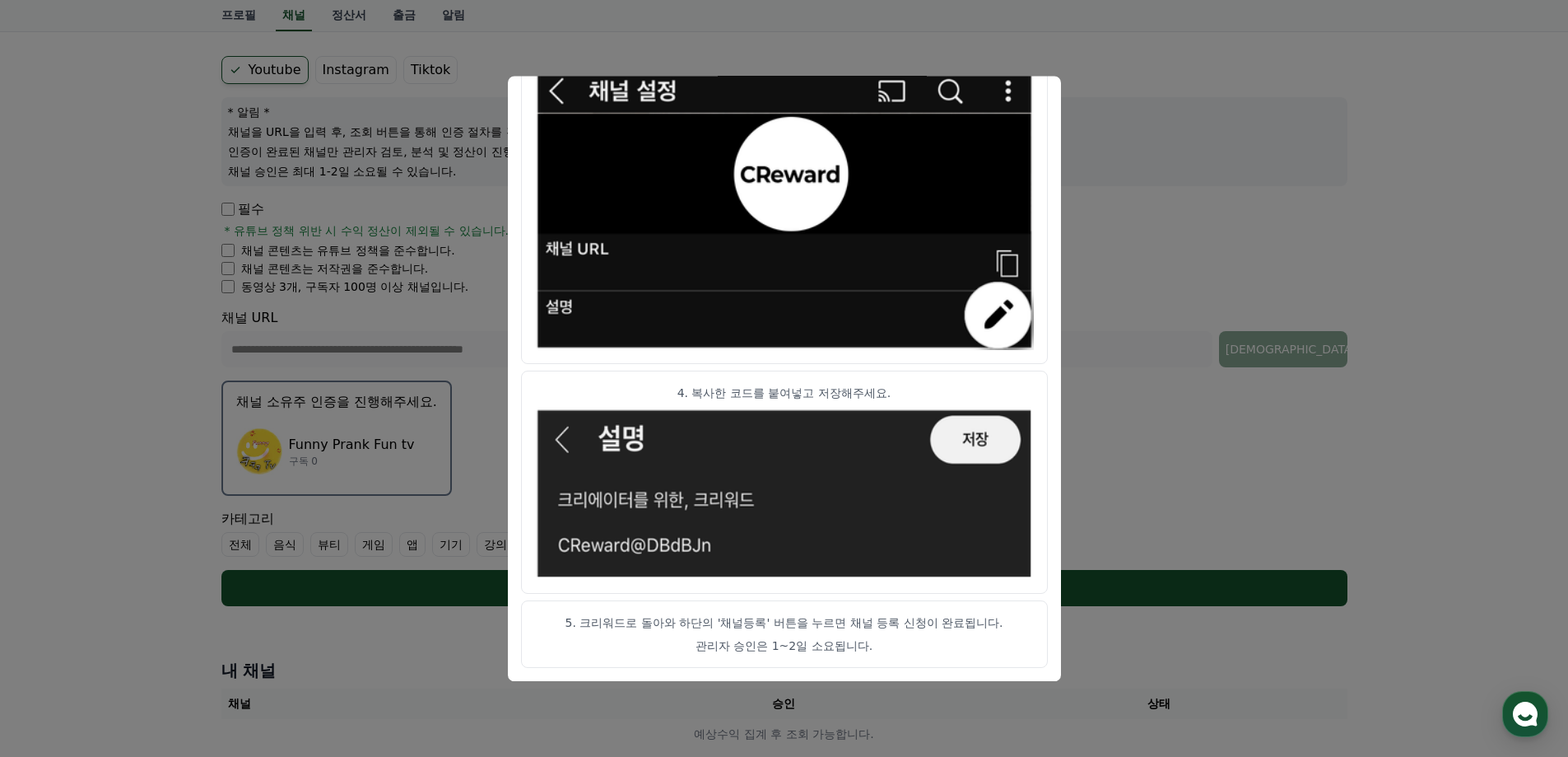
click at [984, 440] on img "modal" at bounding box center [785, 494] width 499 height 172
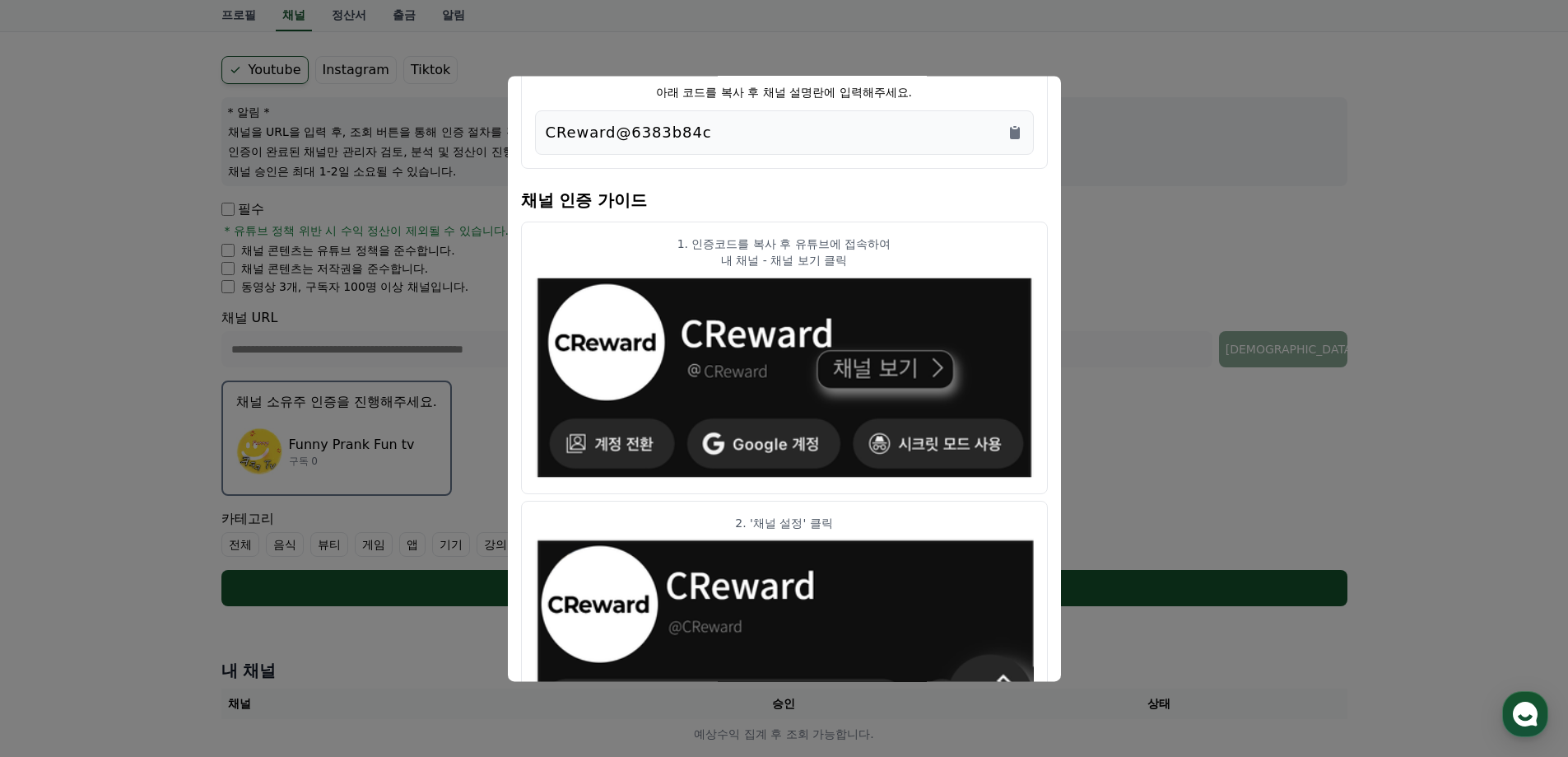
scroll to position [0, 0]
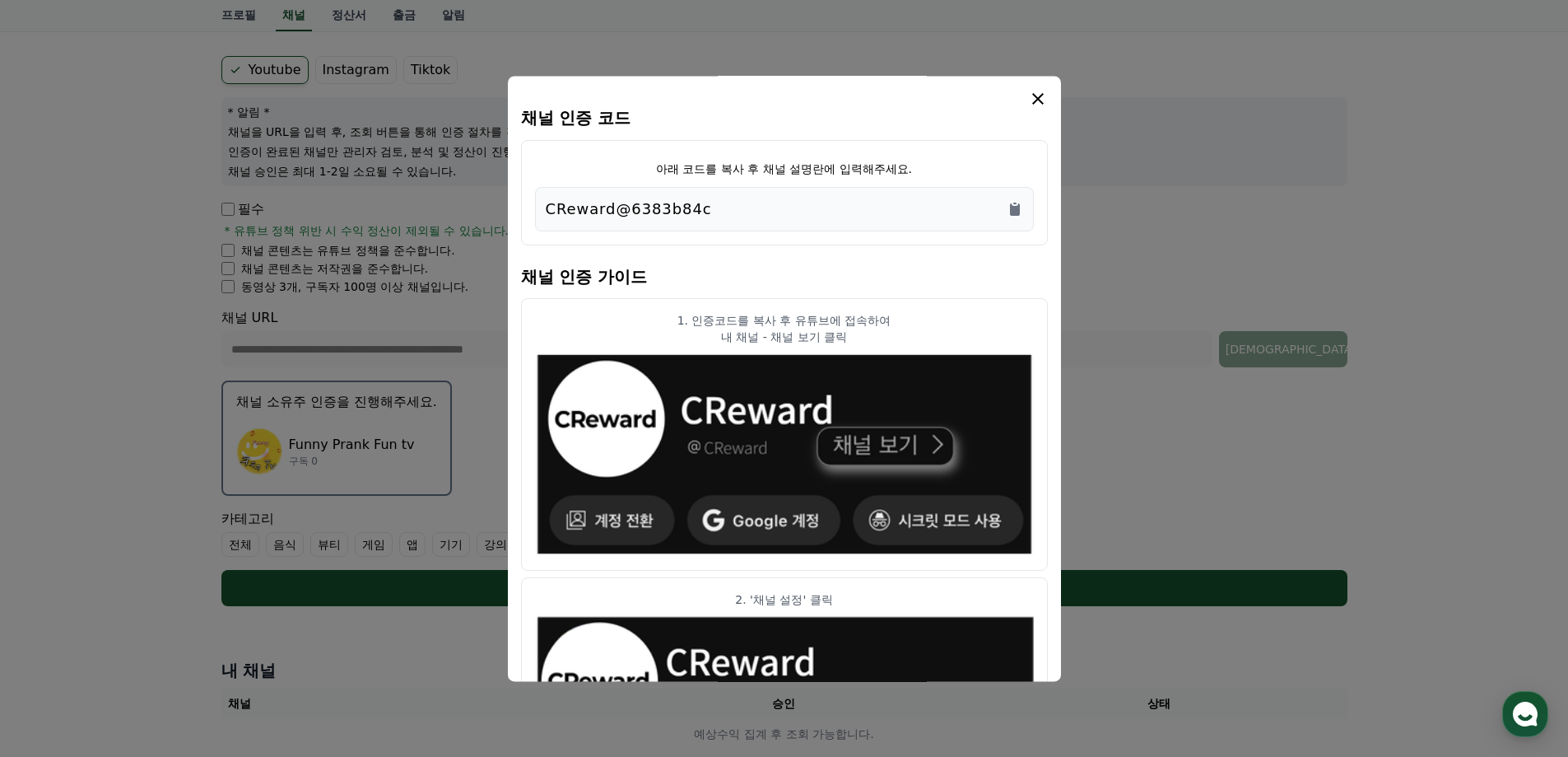
click at [1032, 99] on icon "modal" at bounding box center [1038, 99] width 20 height 20
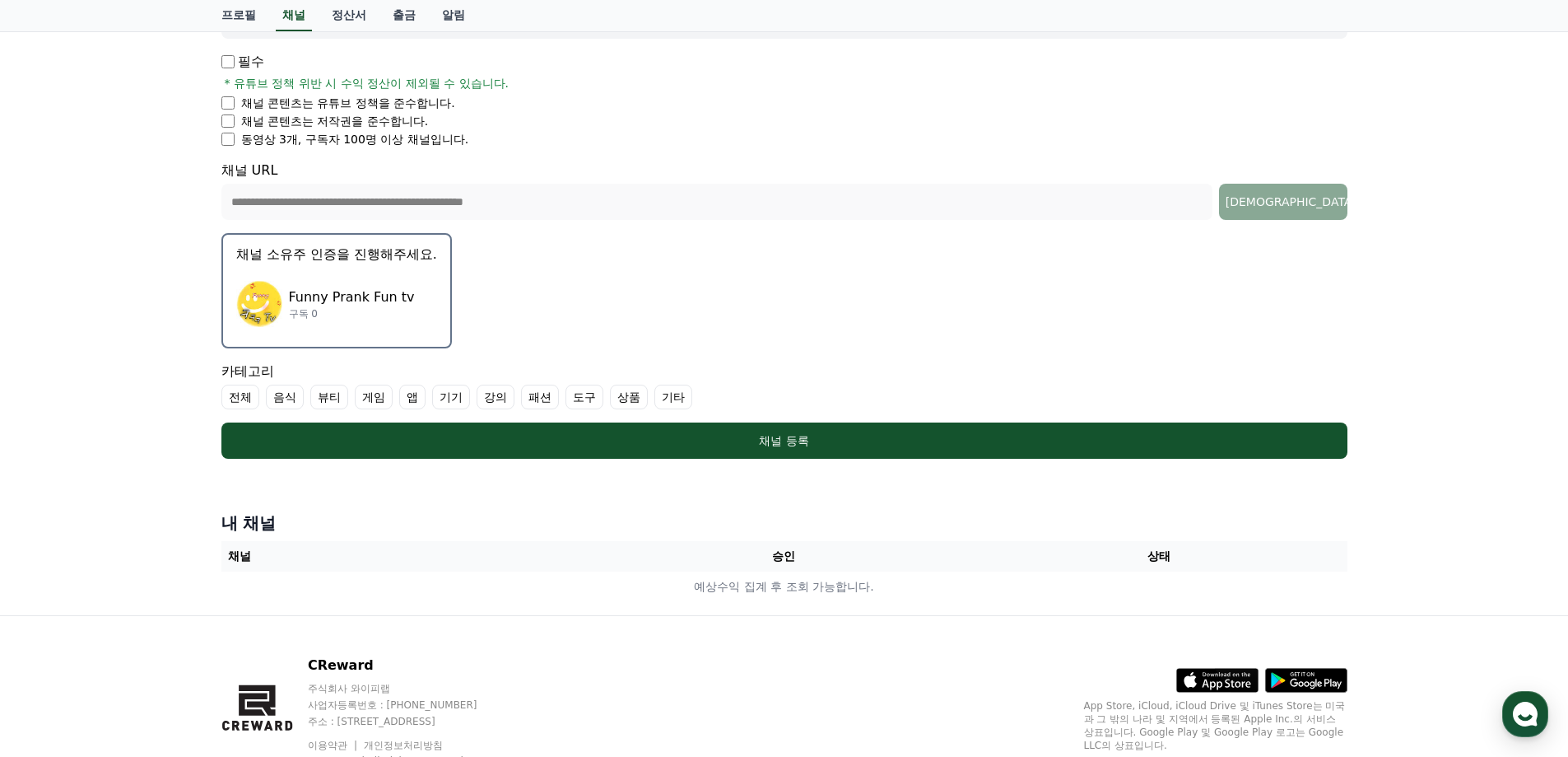
scroll to position [295, 0]
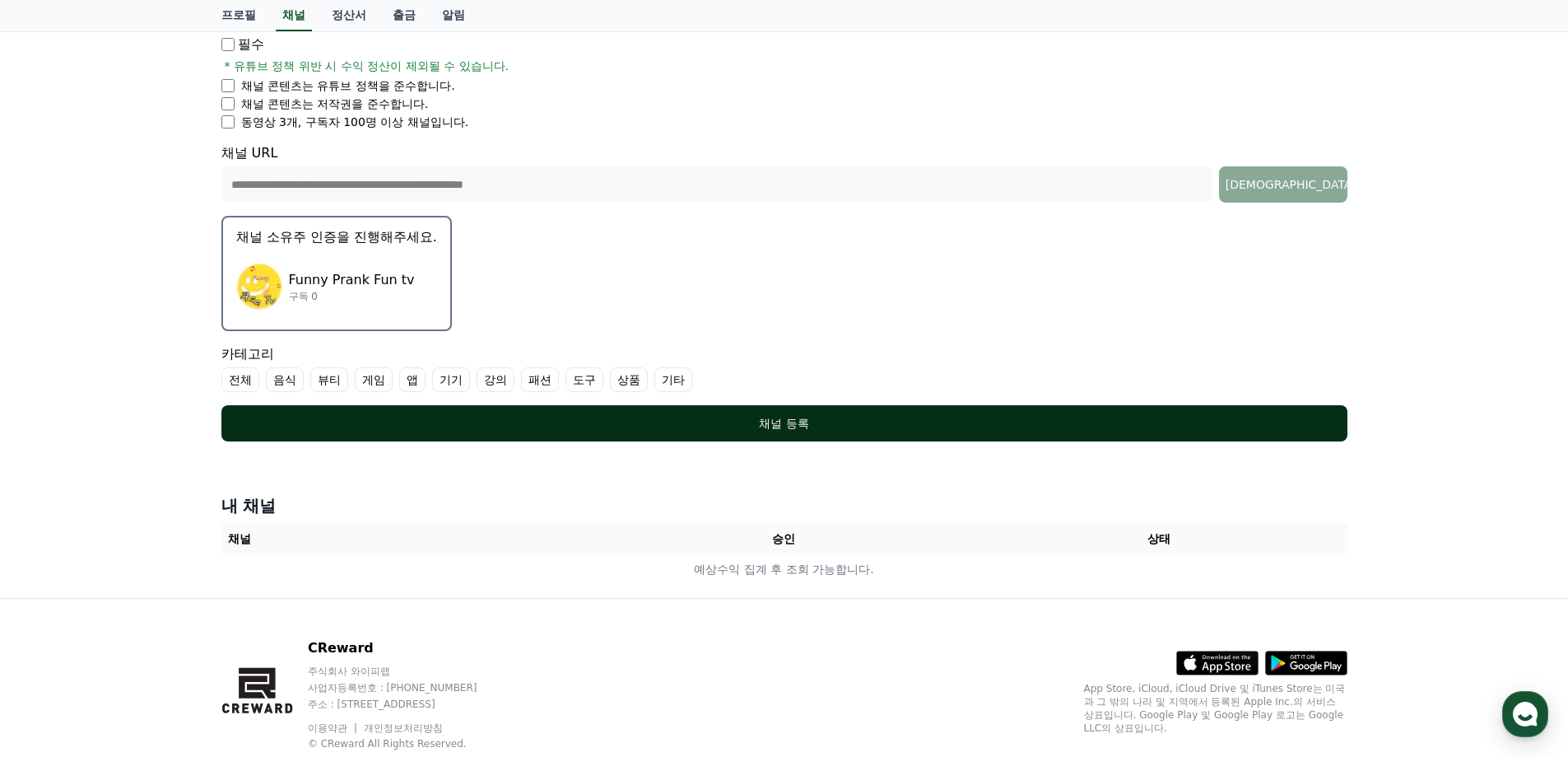
click at [802, 425] on div "채널 등록" at bounding box center [785, 423] width 1061 height 16
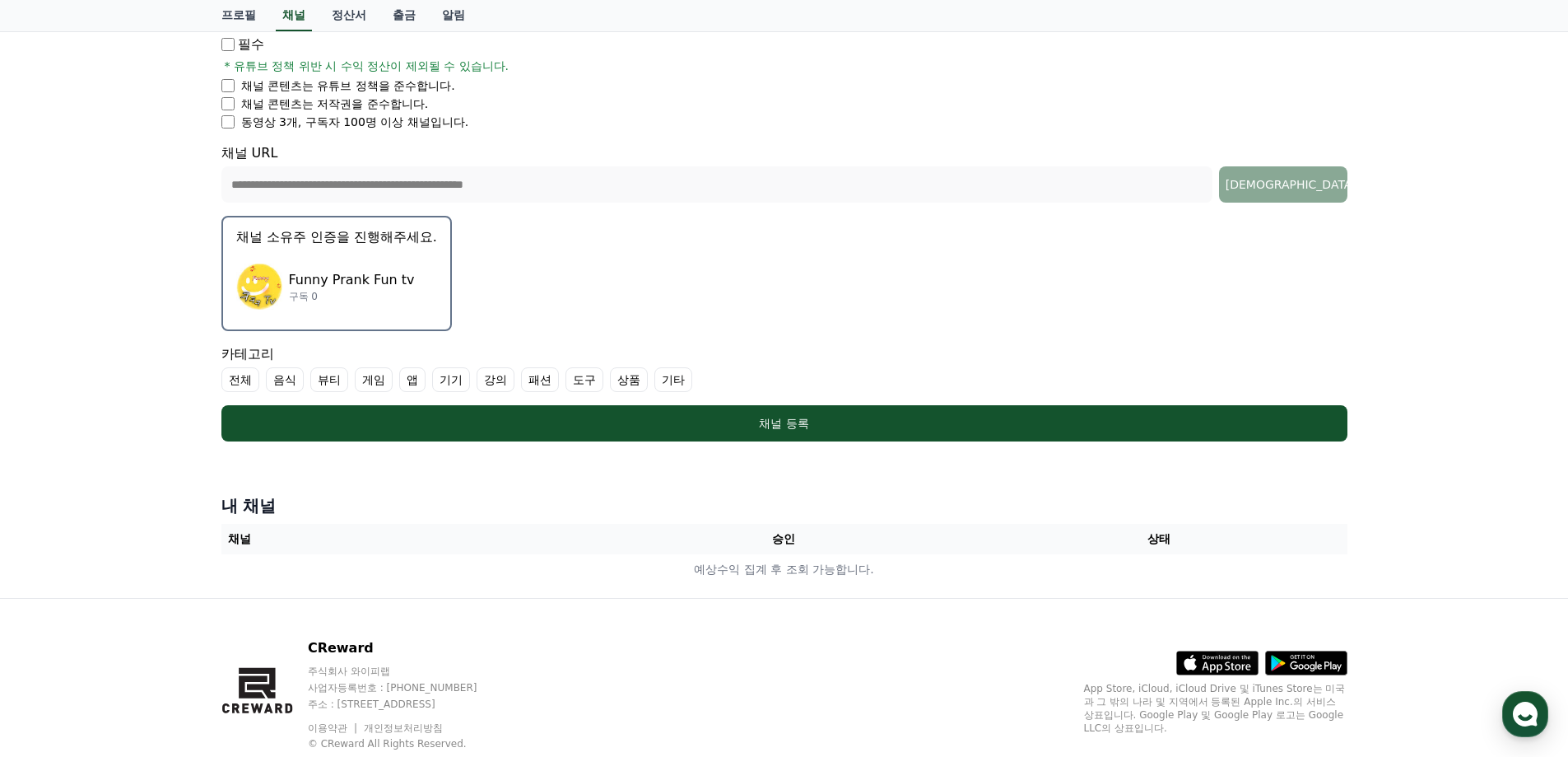
click at [244, 380] on label "전체" at bounding box center [240, 380] width 38 height 25
click at [229, 375] on icon at bounding box center [235, 379] width 13 height 13
click at [677, 383] on label "기타" at bounding box center [673, 380] width 38 height 25
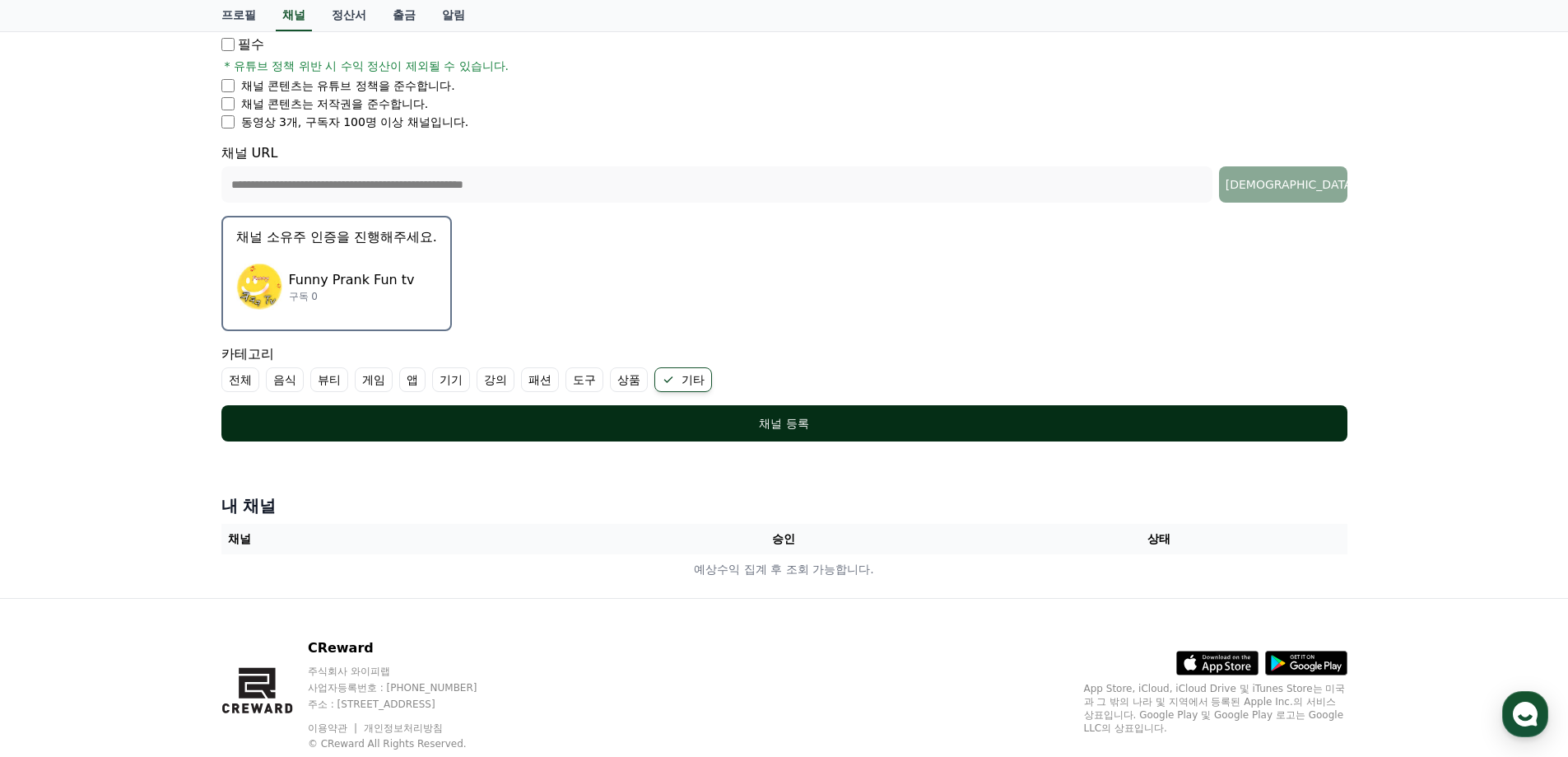
click at [791, 434] on button "채널 등록" at bounding box center [784, 424] width 1126 height 36
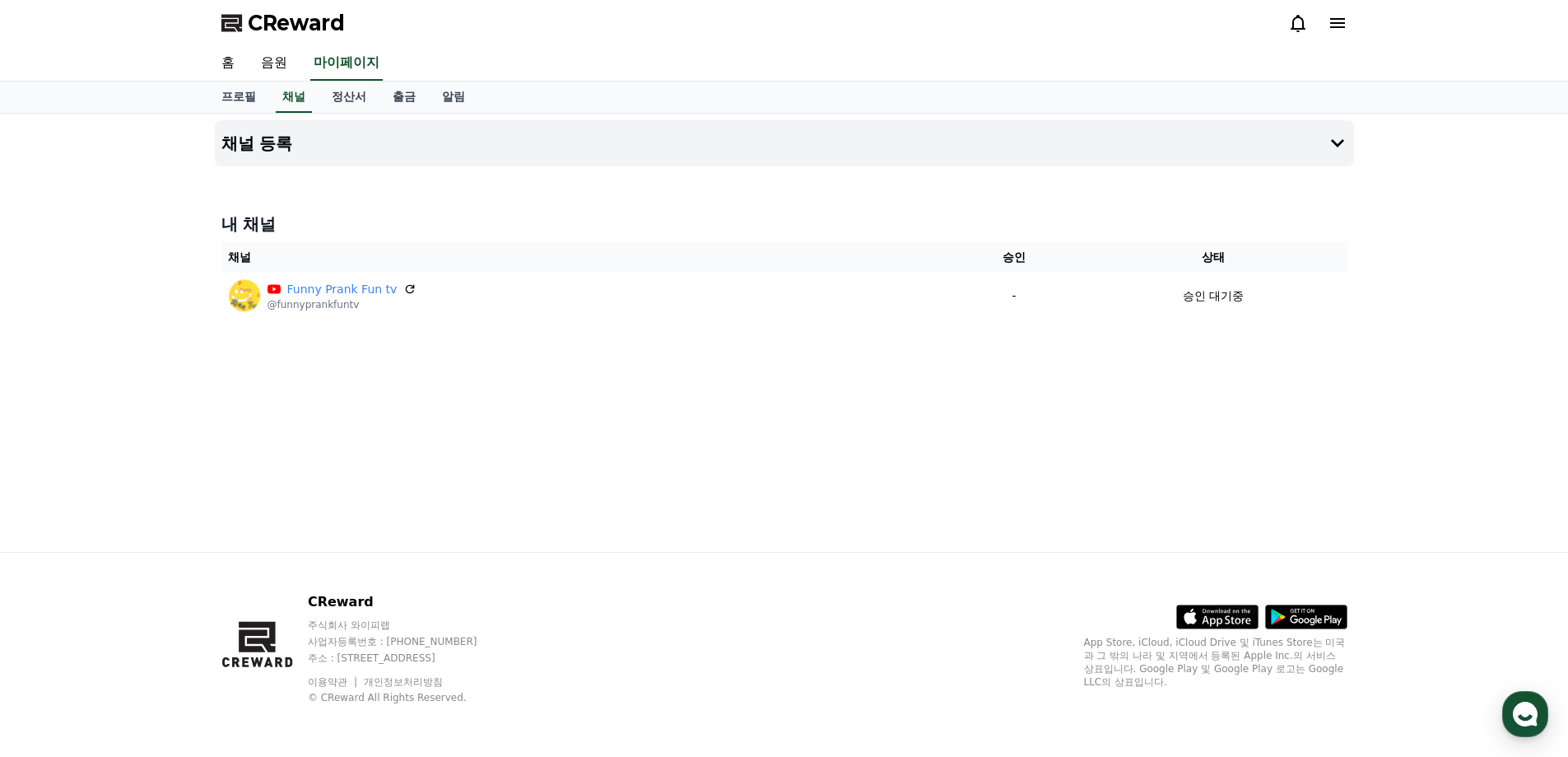
click at [338, 20] on span "CReward" at bounding box center [296, 23] width 97 height 27
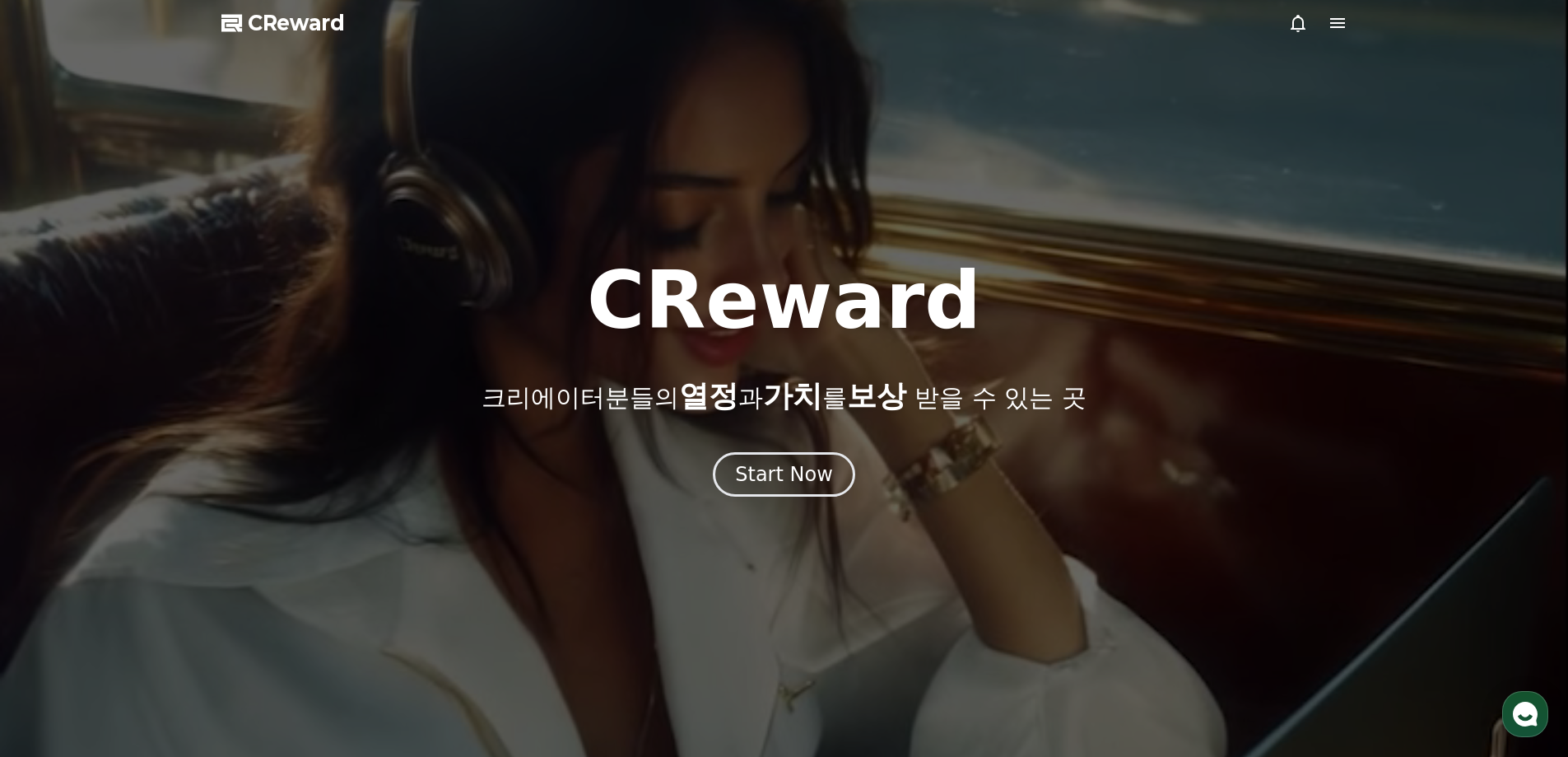
click at [1332, 27] on icon at bounding box center [1338, 23] width 15 height 10
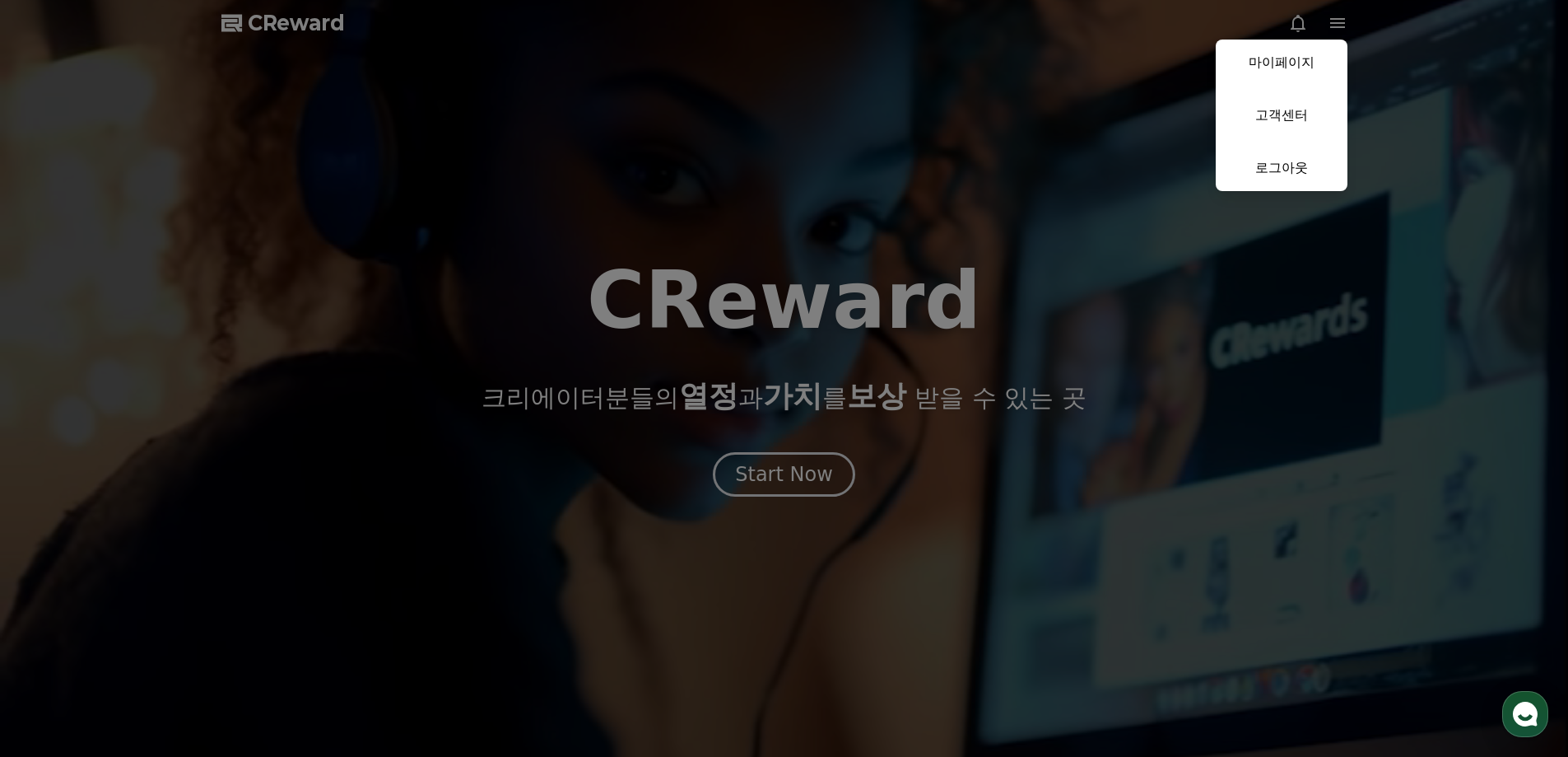
click at [1288, 174] on link "로그아웃" at bounding box center [1282, 168] width 132 height 46
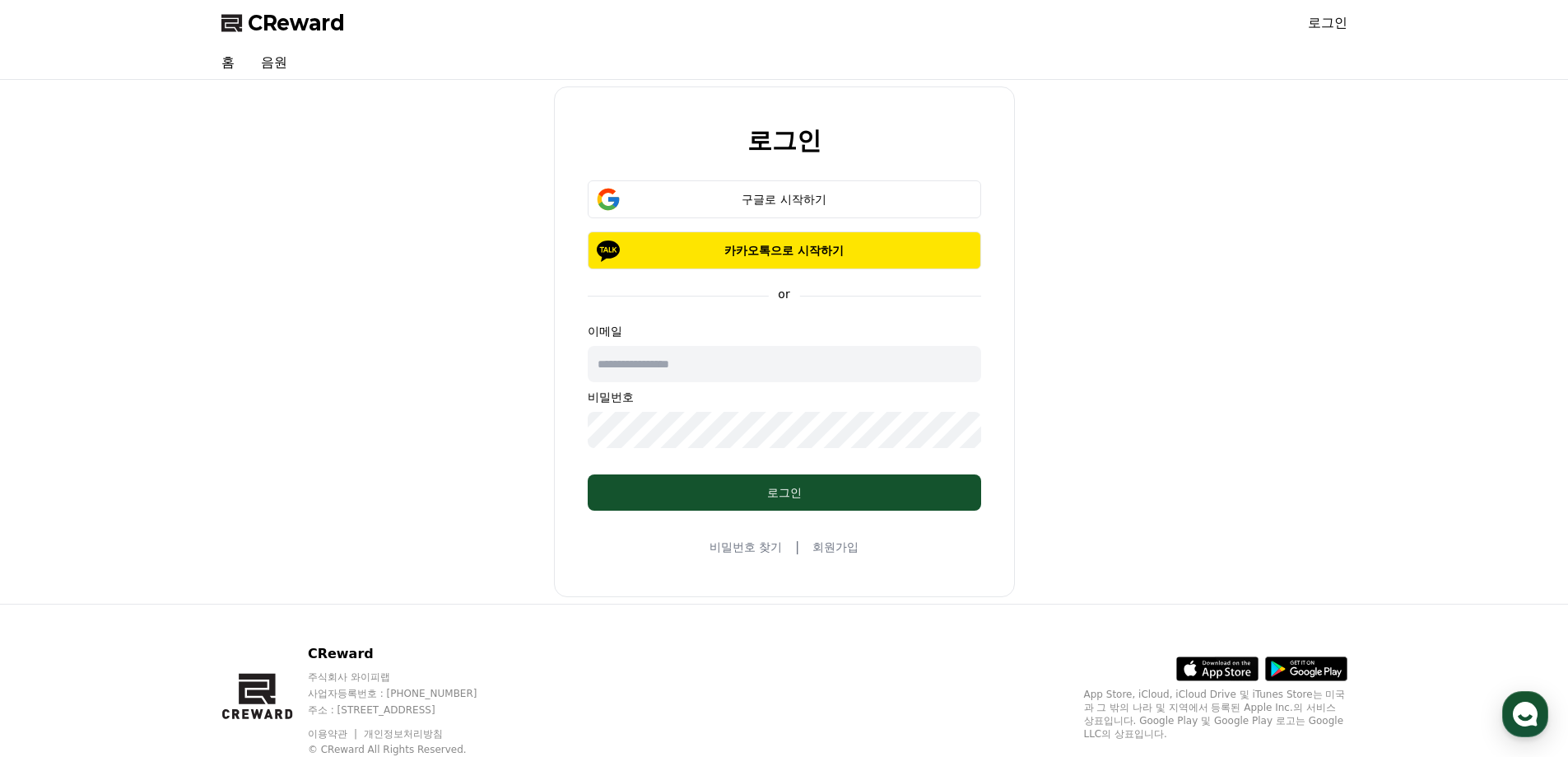
drag, startPoint x: 586, startPoint y: 0, endPoint x: 589, endPoint y: 27, distance: 27.2
click at [589, 27] on div "CReward 로그인" at bounding box center [784, 23] width 1152 height 46
